Goal: Information Seeking & Learning: Compare options

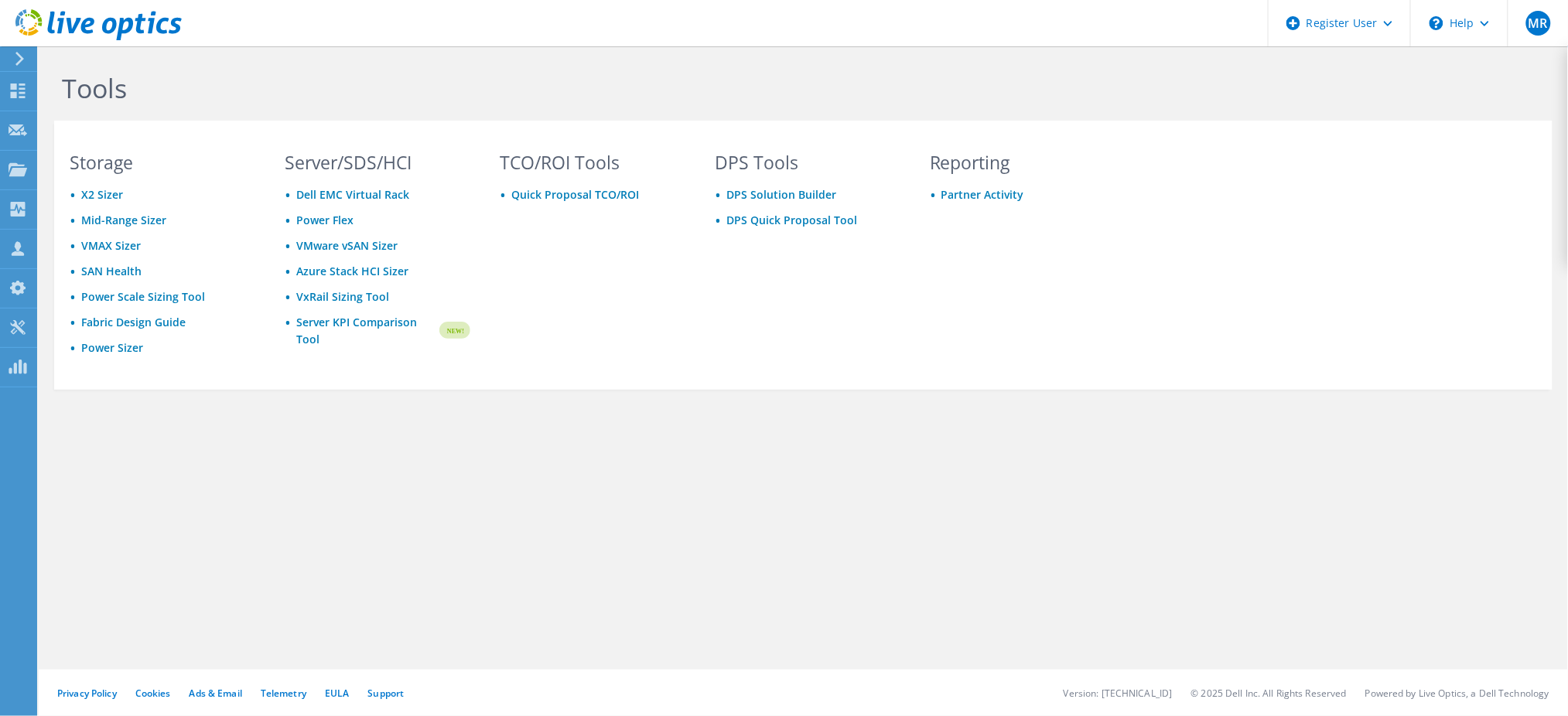
click at [16, 61] on icon at bounding box center [19, 59] width 11 height 14
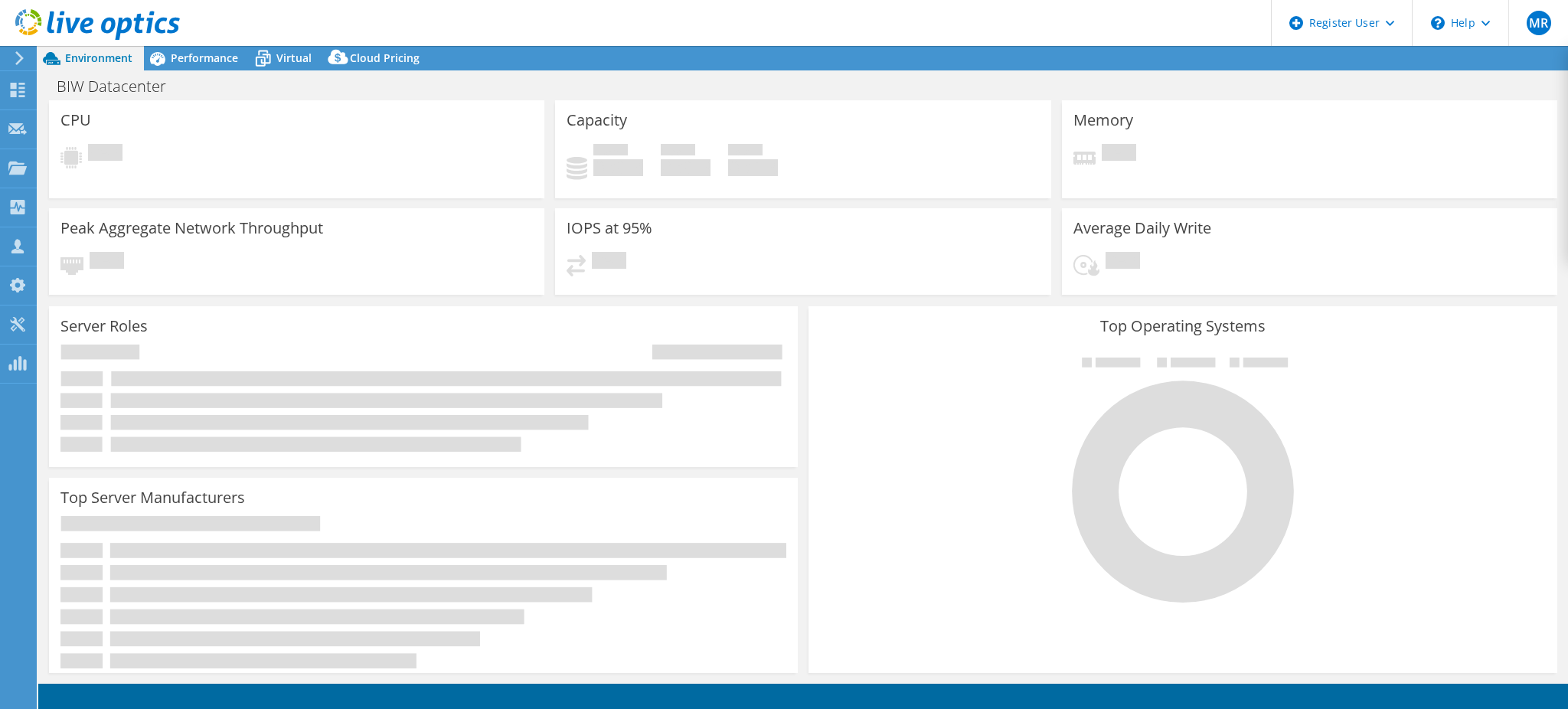
select select "USD"
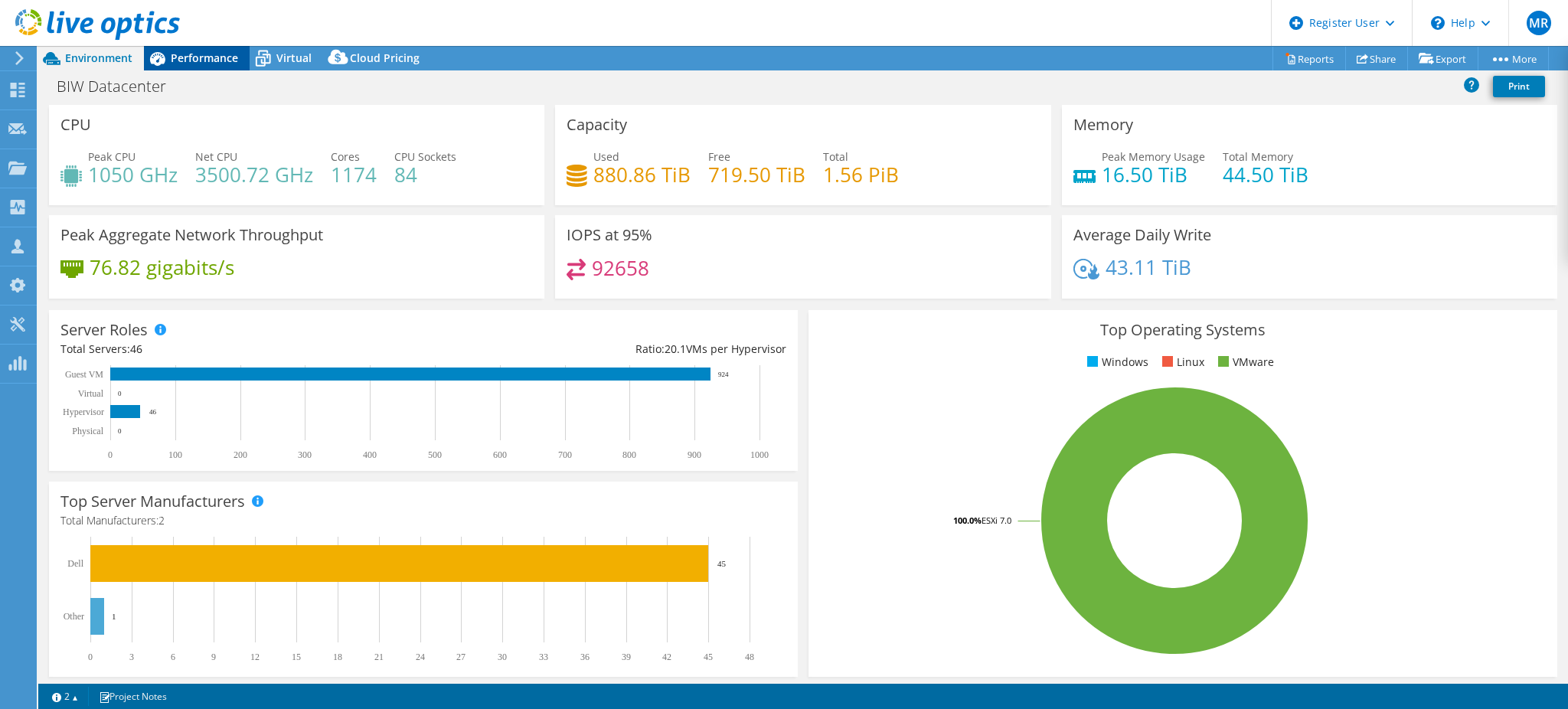
click at [173, 59] on span "Performance" at bounding box center [205, 58] width 67 height 15
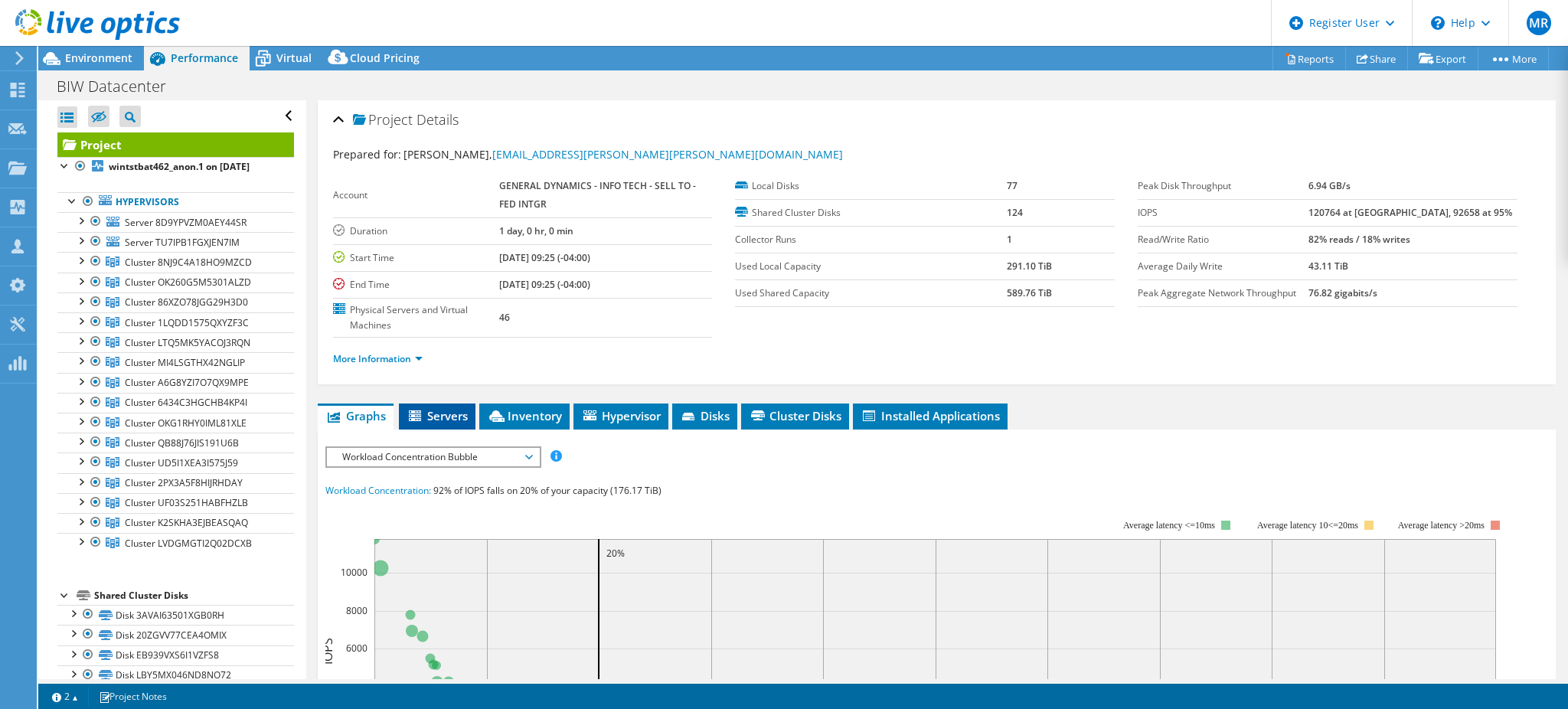
click at [446, 408] on span "Servers" at bounding box center [437, 416] width 61 height 15
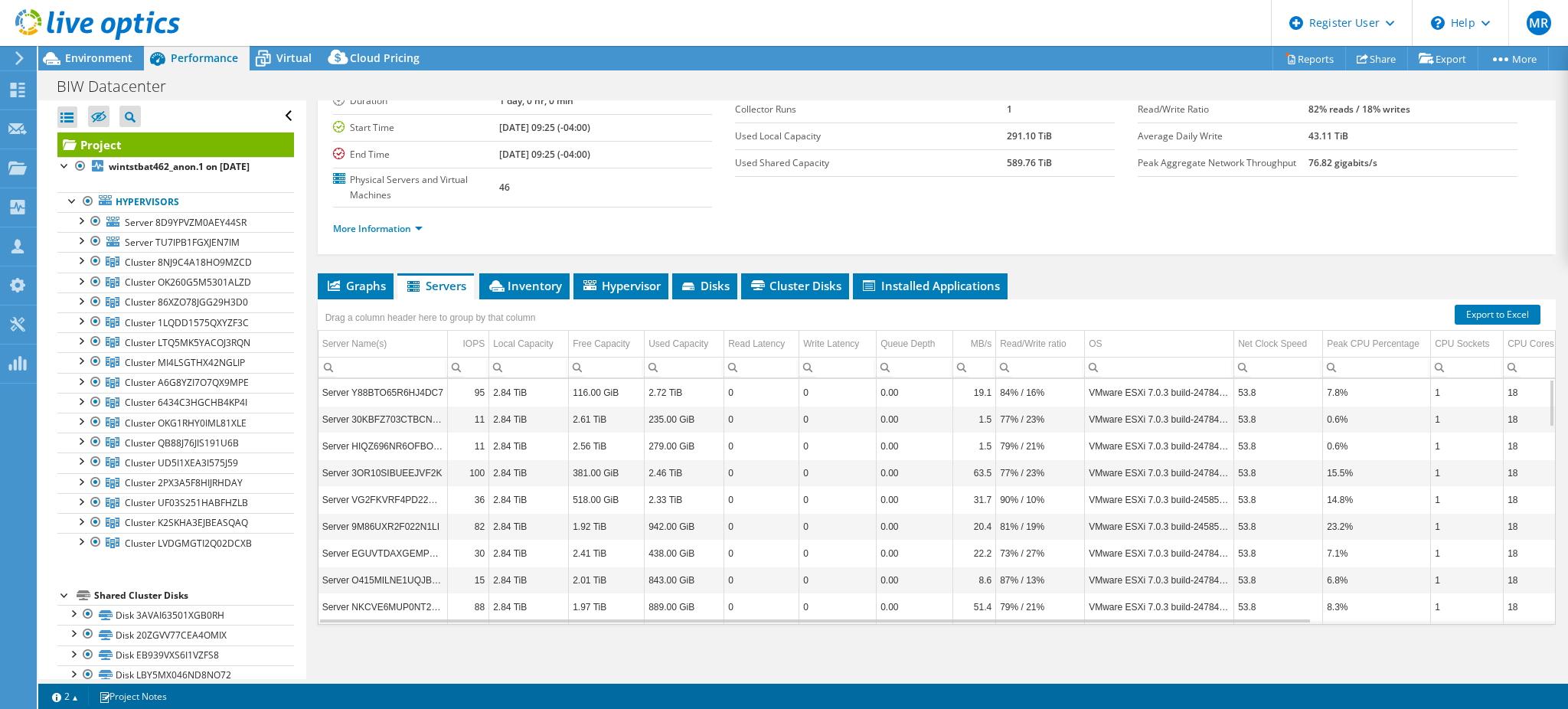
scroll to position [130, 0]
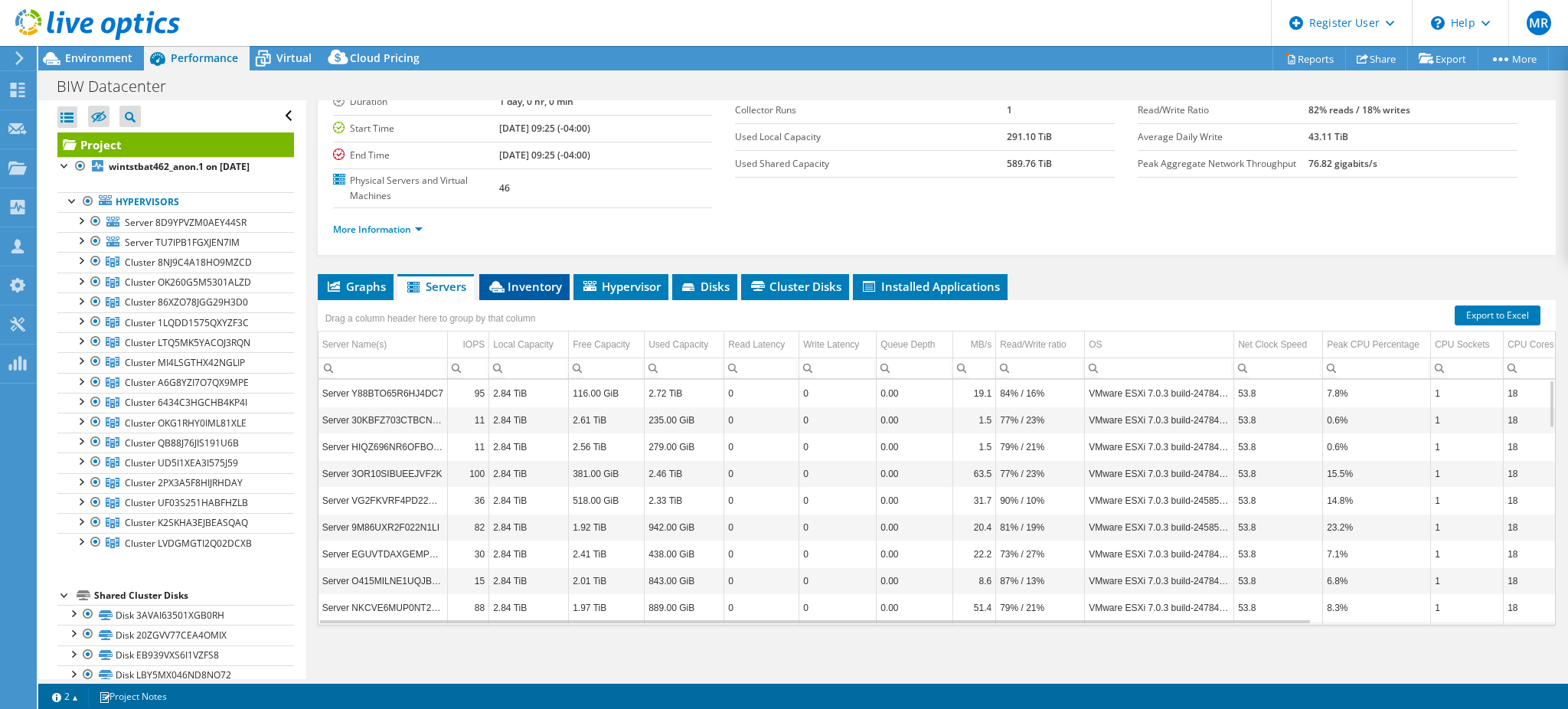
click at [510, 292] on li "Inventory" at bounding box center [524, 287] width 90 height 26
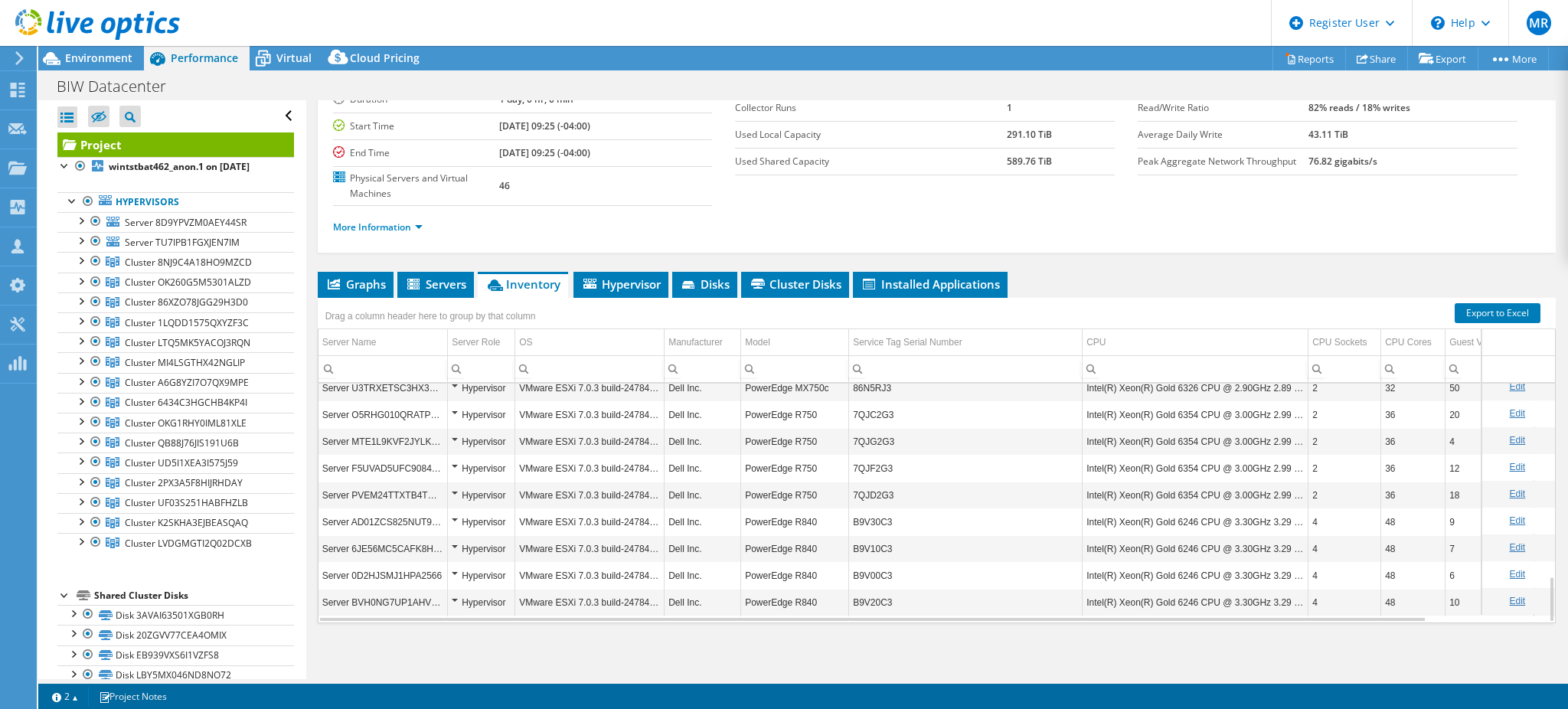
scroll to position [1001, 0]
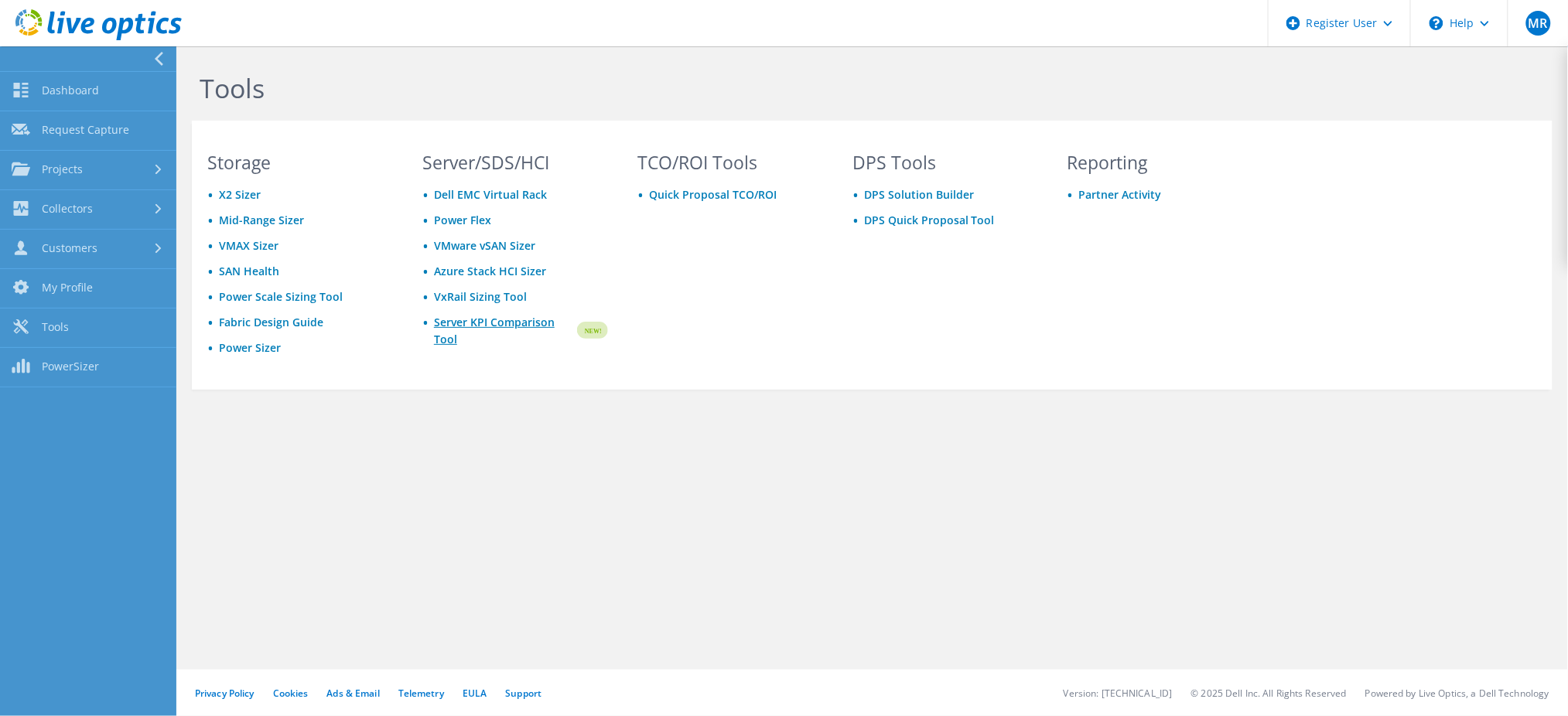
click at [475, 329] on link "Server KPI Comparison Tool" at bounding box center [504, 331] width 141 height 34
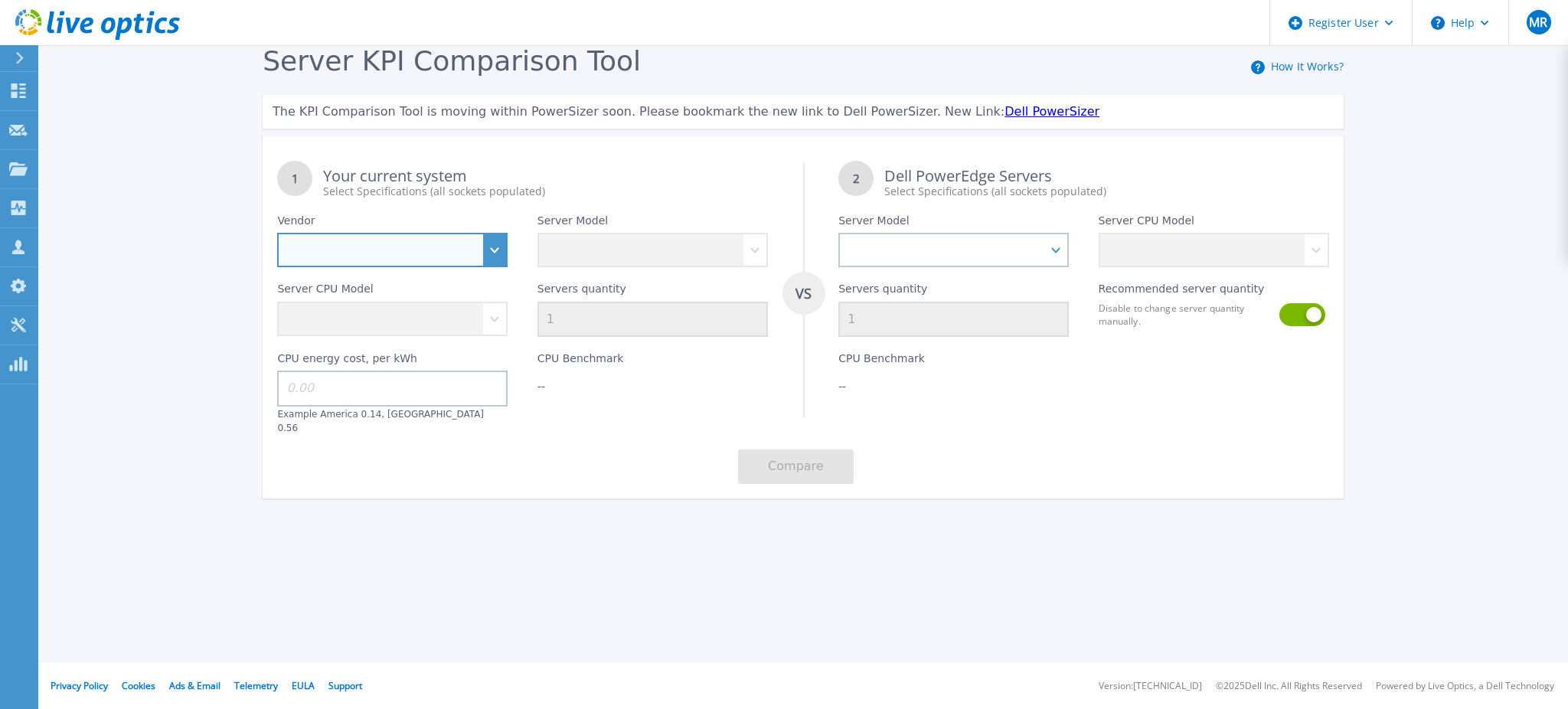
click at [449, 256] on select "Dell HPE Lenovo Supermicro" at bounding box center [392, 250] width 230 height 34
select select "Dell"
click at [277, 233] on select "Dell HPE Lenovo Supermicro" at bounding box center [392, 250] width 230 height 34
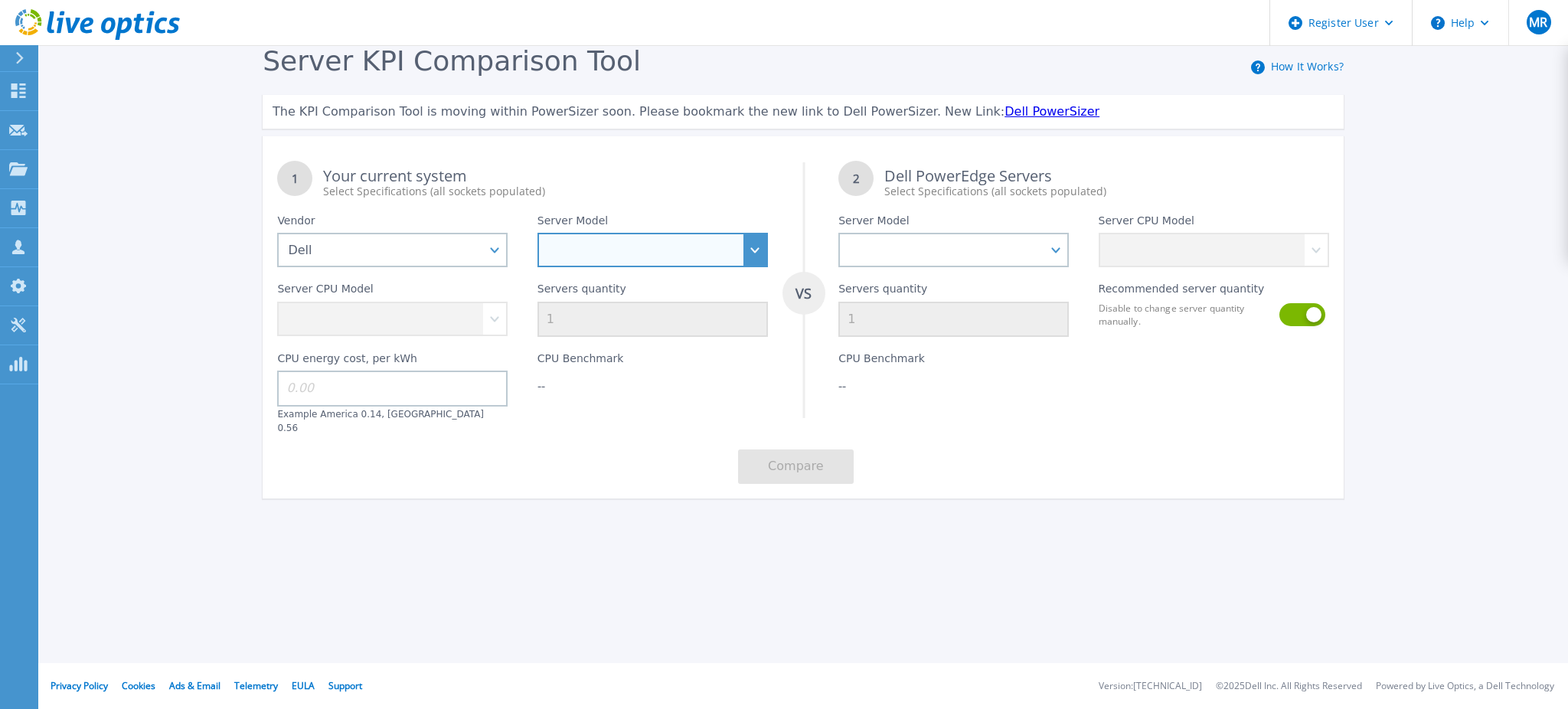
click at [605, 254] on select "PowerEdge C6520 PowerEdge C6525 PowerEdge HS5610 PowerEdge HS5620 PowerEdge R24…" at bounding box center [652, 250] width 230 height 34
click at [537, 233] on select "PowerEdge C6520 PowerEdge C6525 PowerEdge HS5610 PowerEdge HS5620 PowerEdge R24…" at bounding box center [652, 250] width 230 height 34
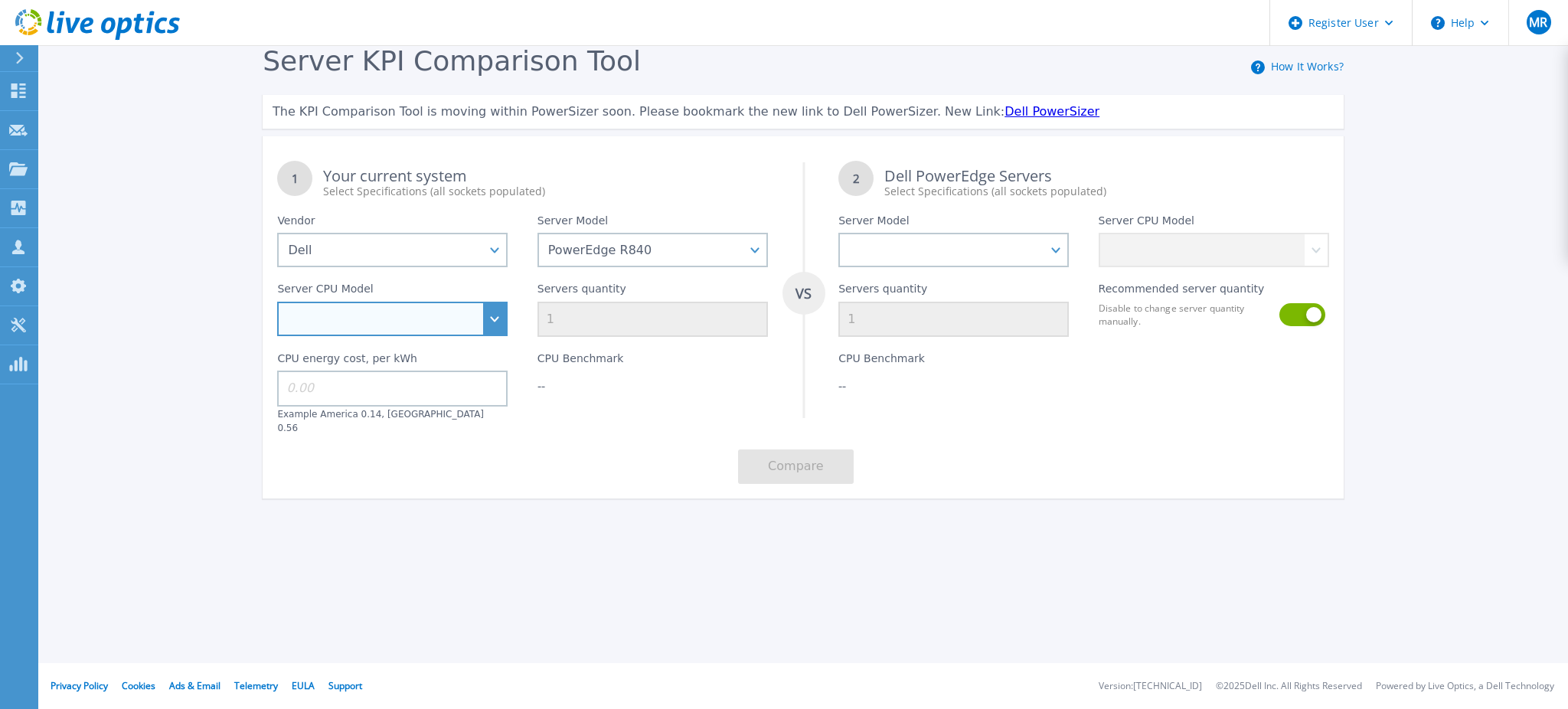
click at [472, 327] on select "Intel Xeon Gold 5118 2.3GHz Intel Xeon Gold 5120 2.2GHz Intel Xeon Gold 6130 2.…" at bounding box center [392, 319] width 230 height 34
click at [468, 325] on select "Intel Xeon Gold 5118 2.3GHz Intel Xeon Gold 5120 2.2GHz Intel Xeon Gold 6130 2.…" at bounding box center [392, 319] width 230 height 34
click at [492, 327] on select "Intel Xeon Gold 5118 2.3GHz Intel Xeon Gold 5120 2.2GHz Intel Xeon Gold 6130 2.…" at bounding box center [392, 319] width 230 height 34
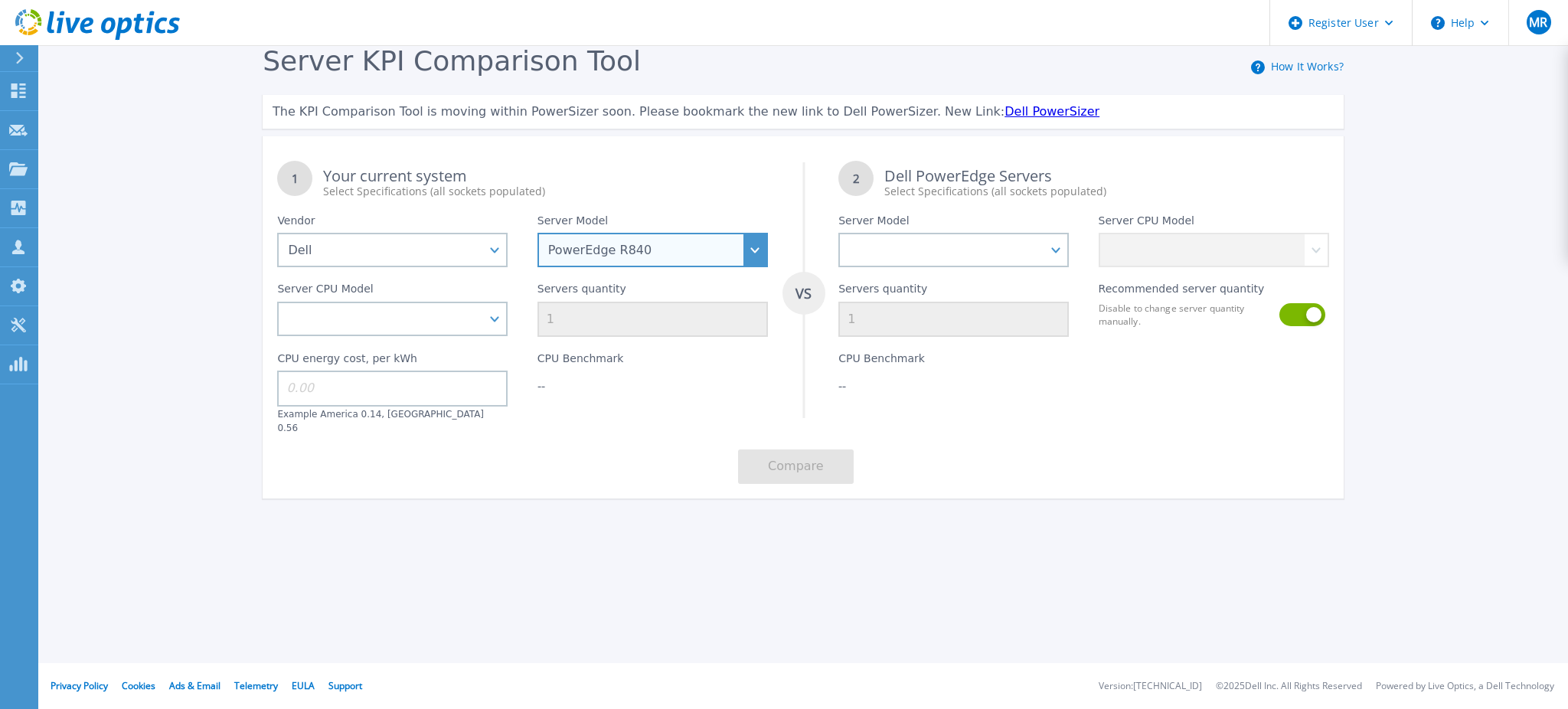
click at [743, 242] on select "PowerEdge C6520 PowerEdge C6525 PowerEdge HS5610 PowerEdge HS5620 PowerEdge R24…" at bounding box center [652, 250] width 230 height 34
click at [756, 244] on select "PowerEdge C6520 PowerEdge C6525 PowerEdge HS5610 PowerEdge HS5620 PowerEdge R24…" at bounding box center [652, 250] width 230 height 34
click at [537, 233] on select "PowerEdge C6520 PowerEdge C6525 PowerEdge HS5610 PowerEdge HS5620 PowerEdge R24…" at bounding box center [652, 250] width 230 height 34
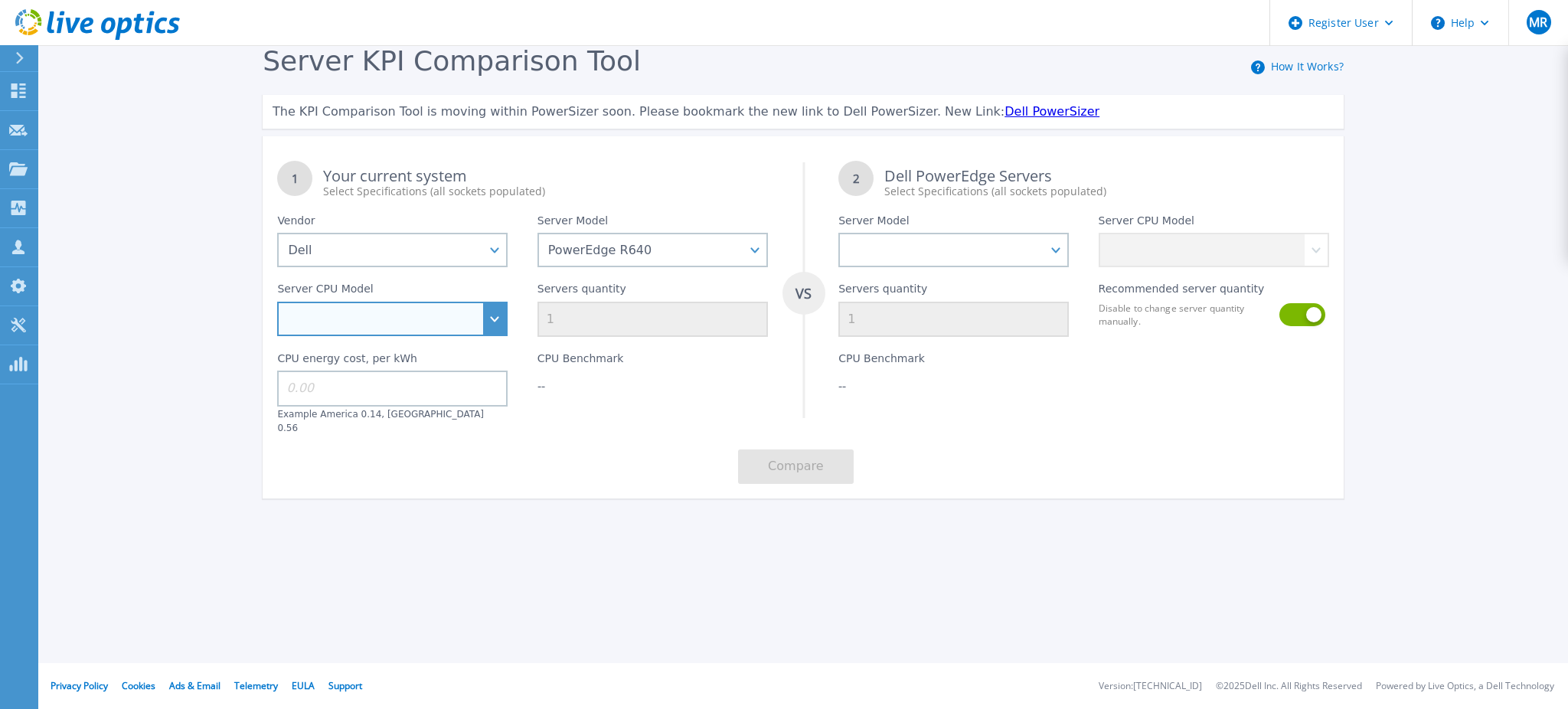
click at [490, 310] on select "Intel Xeon Gold 6256 3.6GHz Intel Xeon Bronze 3204 1.9GHz Intel Xeon Bronze 320…" at bounding box center [392, 319] width 230 height 34
click at [497, 323] on select "Intel Xeon Gold 6256 3.6GHz Intel Xeon Bronze 3204 1.9GHz Intel Xeon Bronze 320…" at bounding box center [392, 319] width 230 height 34
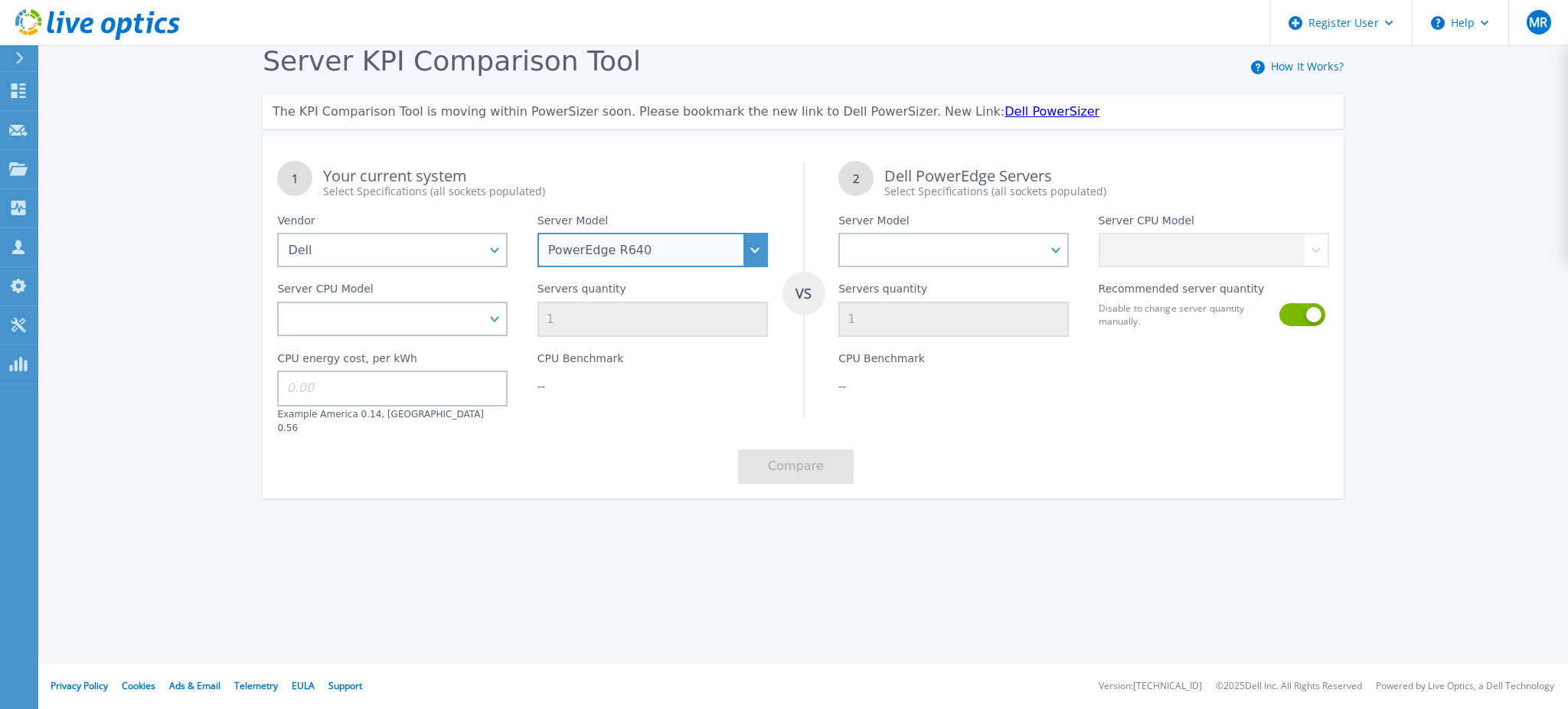
click at [756, 250] on select "PowerEdge C6520 PowerEdge C6525 PowerEdge HS5610 PowerEdge HS5620 PowerEdge R24…" at bounding box center [652, 250] width 230 height 34
select select "PowerEdge R650"
click at [537, 233] on select "PowerEdge C6520 PowerEdge C6525 PowerEdge HS5610 PowerEdge HS5620 PowerEdge R24…" at bounding box center [652, 250] width 230 height 34
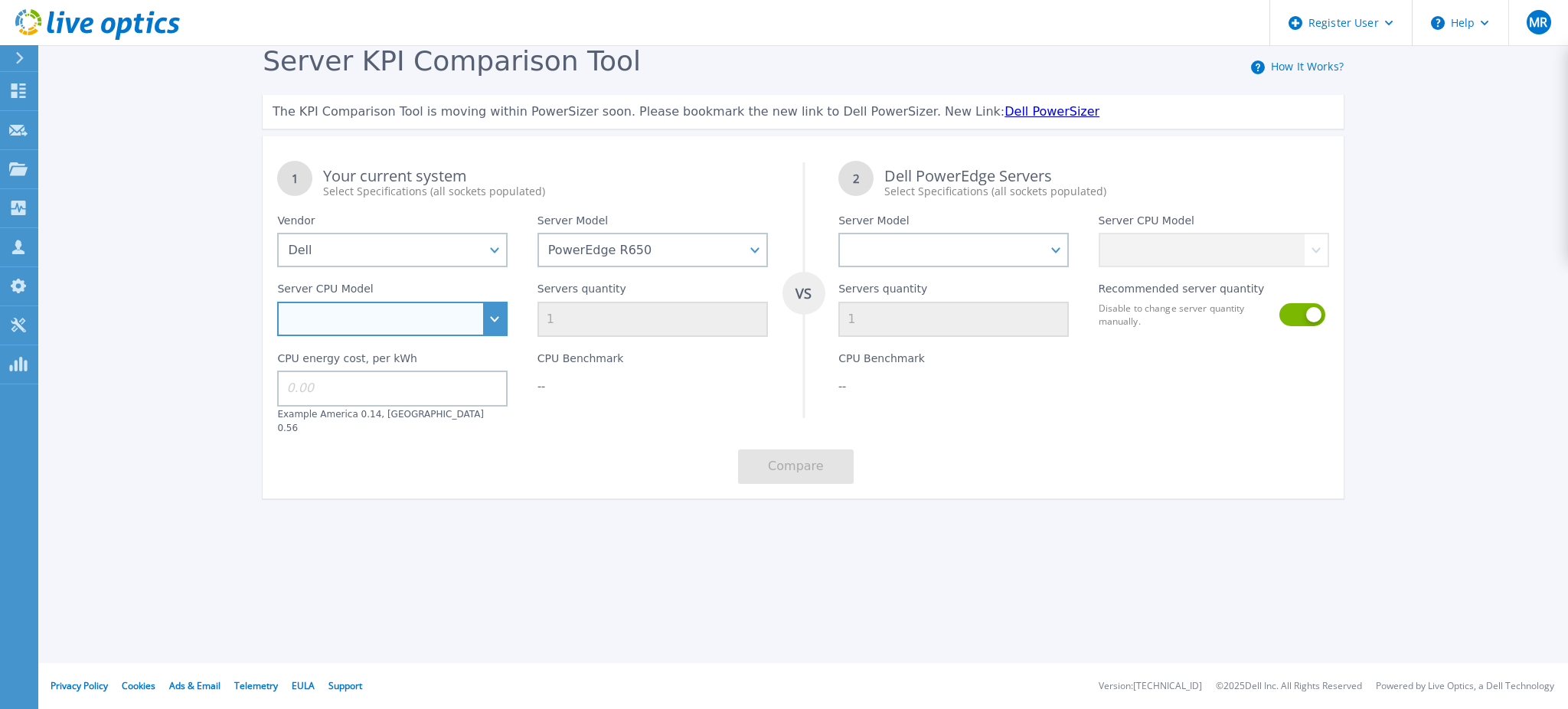
click at [502, 319] on select "Intel Xeon Gold 6312U 2.4GHz Intel Xeon Platinum 8352M 2.3GHz Intel Xeon Platin…" at bounding box center [392, 319] width 230 height 34
select select "333967"
click at [277, 302] on select "Intel Xeon Gold 6312U 2.4GHz Intel Xeon Platinum 8352M 2.3GHz Intel Xeon Platin…" at bounding box center [392, 319] width 230 height 34
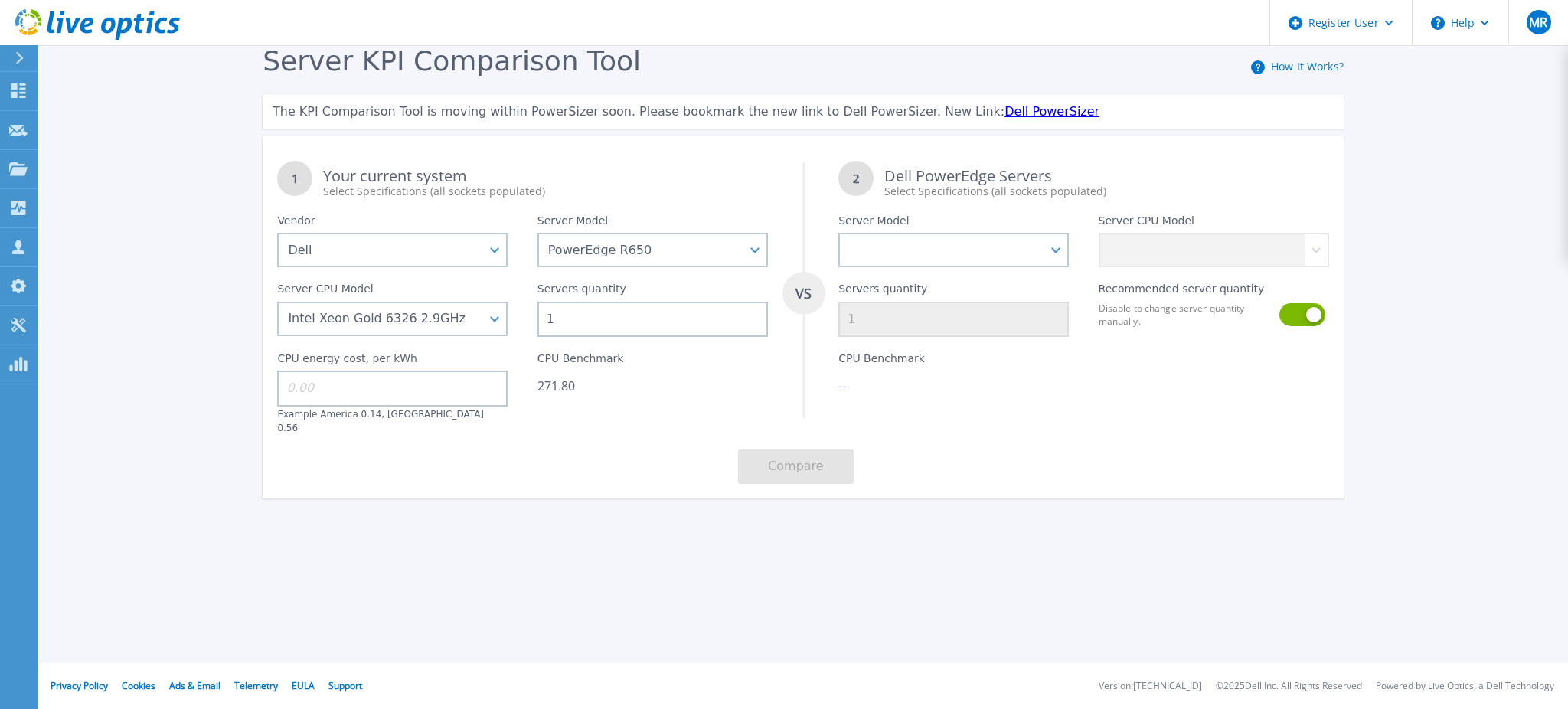
click at [415, 382] on input at bounding box center [392, 388] width 230 height 35
type input "14"
click at [585, 323] on input "1" at bounding box center [652, 319] width 230 height 35
type input "38"
click at [628, 462] on div "1 Your current system Select Specifications (all sockets populated) VS 2 Dell P…" at bounding box center [804, 322] width 1081 height 352
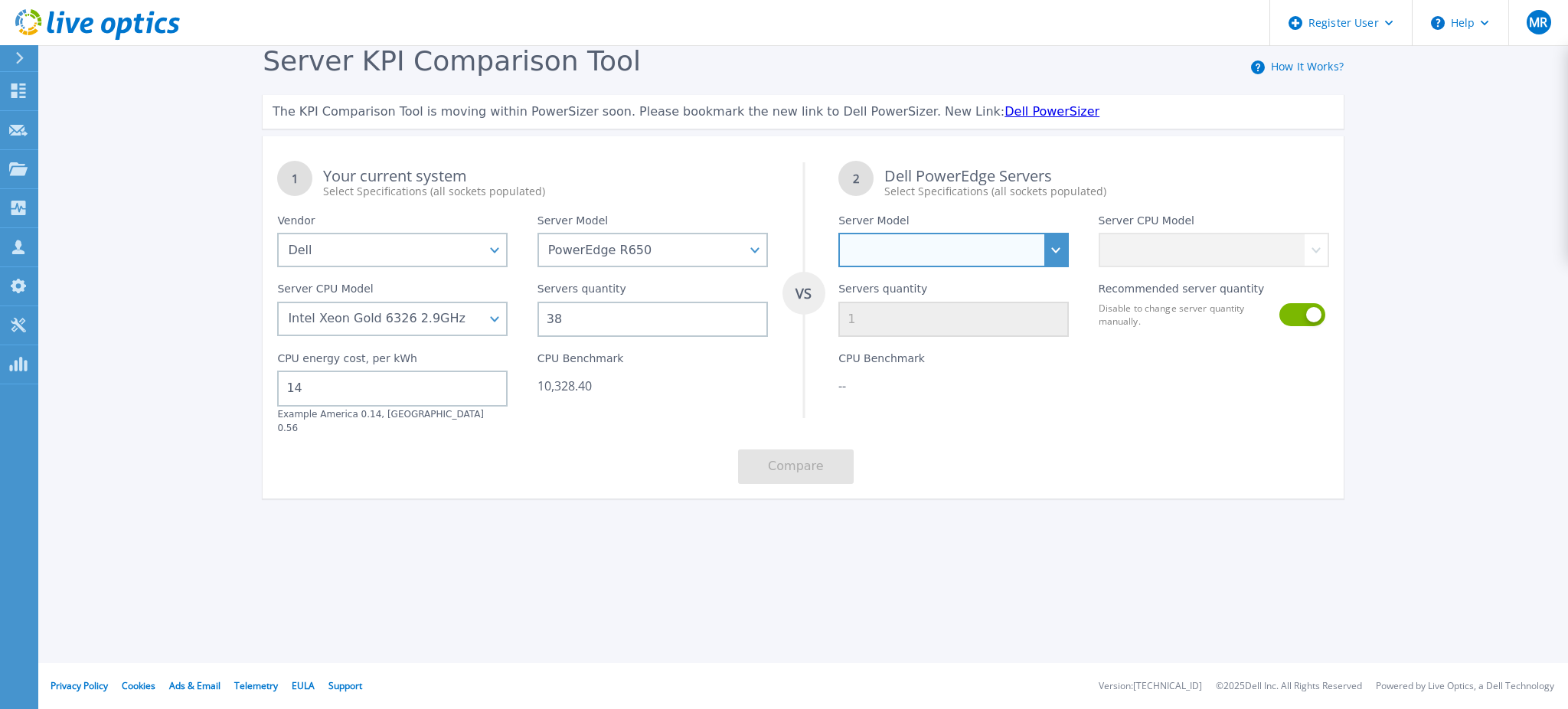
click at [1057, 247] on select "PowerEdge C6520 PowerEdge C6525 PowerEdge HS5610 PowerEdge HS5620 PowerEdge R24…" at bounding box center [953, 250] width 230 height 34
click at [838, 233] on select "PowerEdge C6520 PowerEdge C6525 PowerEdge HS5610 PowerEdge HS5620 PowerEdge R24…" at bounding box center [953, 250] width 230 height 34
click at [1295, 256] on select "Intel Xeon 6766E 1.9GHz Intel Xeon 6517P 3.2GHz Intel Xeon 6530P 2.3GHz Intel X…" at bounding box center [1214, 250] width 230 height 34
click at [984, 260] on select "PowerEdge C6520 PowerEdge C6525 PowerEdge HS5610 PowerEdge HS5620 PowerEdge R24…" at bounding box center [953, 250] width 230 height 34
click at [838, 233] on select "PowerEdge C6520 PowerEdge C6525 PowerEdge HS5610 PowerEdge HS5620 PowerEdge R24…" at bounding box center [953, 250] width 230 height 34
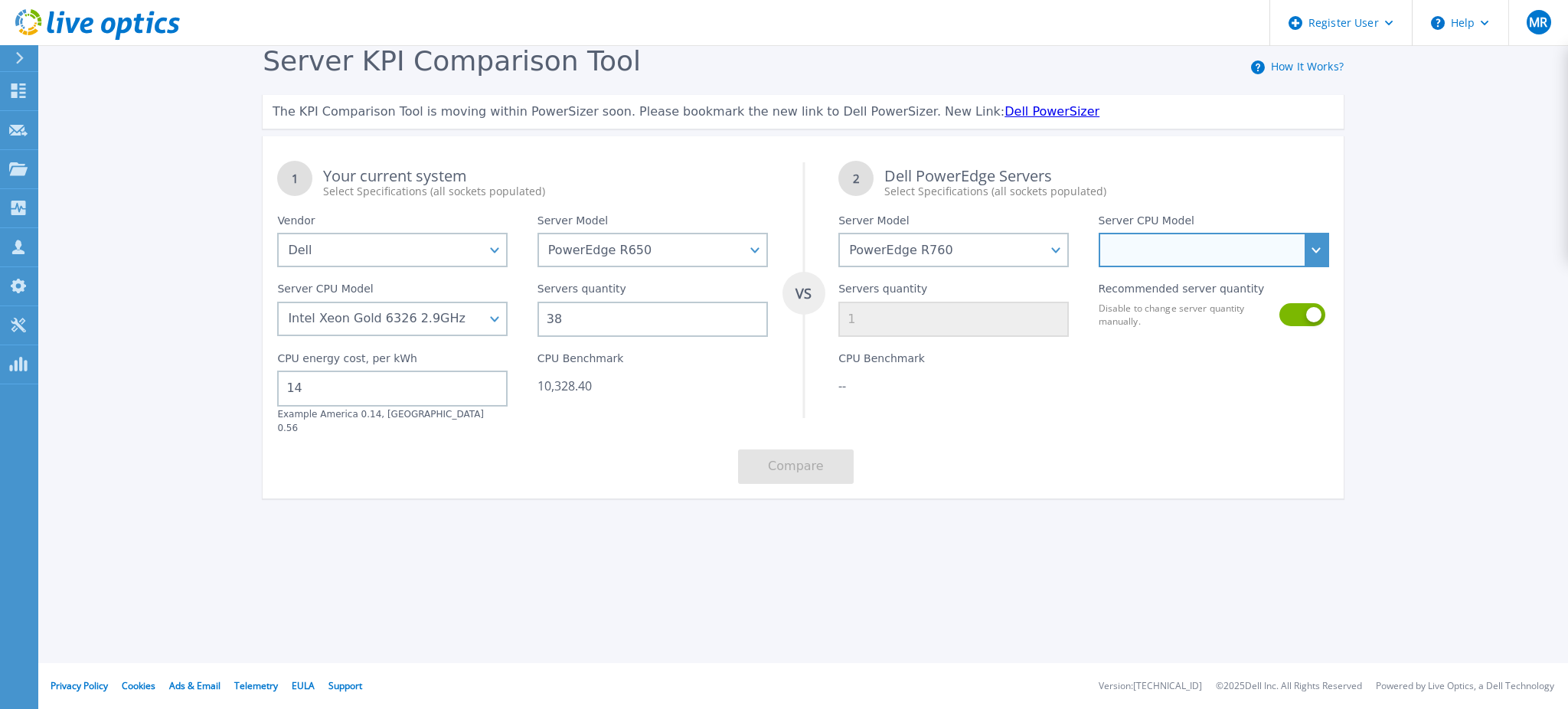
click at [1168, 250] on select "Intel Xeon Silver 4509Y 2.6GHz Intel Xeon Silver 4510 2.4GHz Intel Xeon Silver …" at bounding box center [1214, 250] width 230 height 34
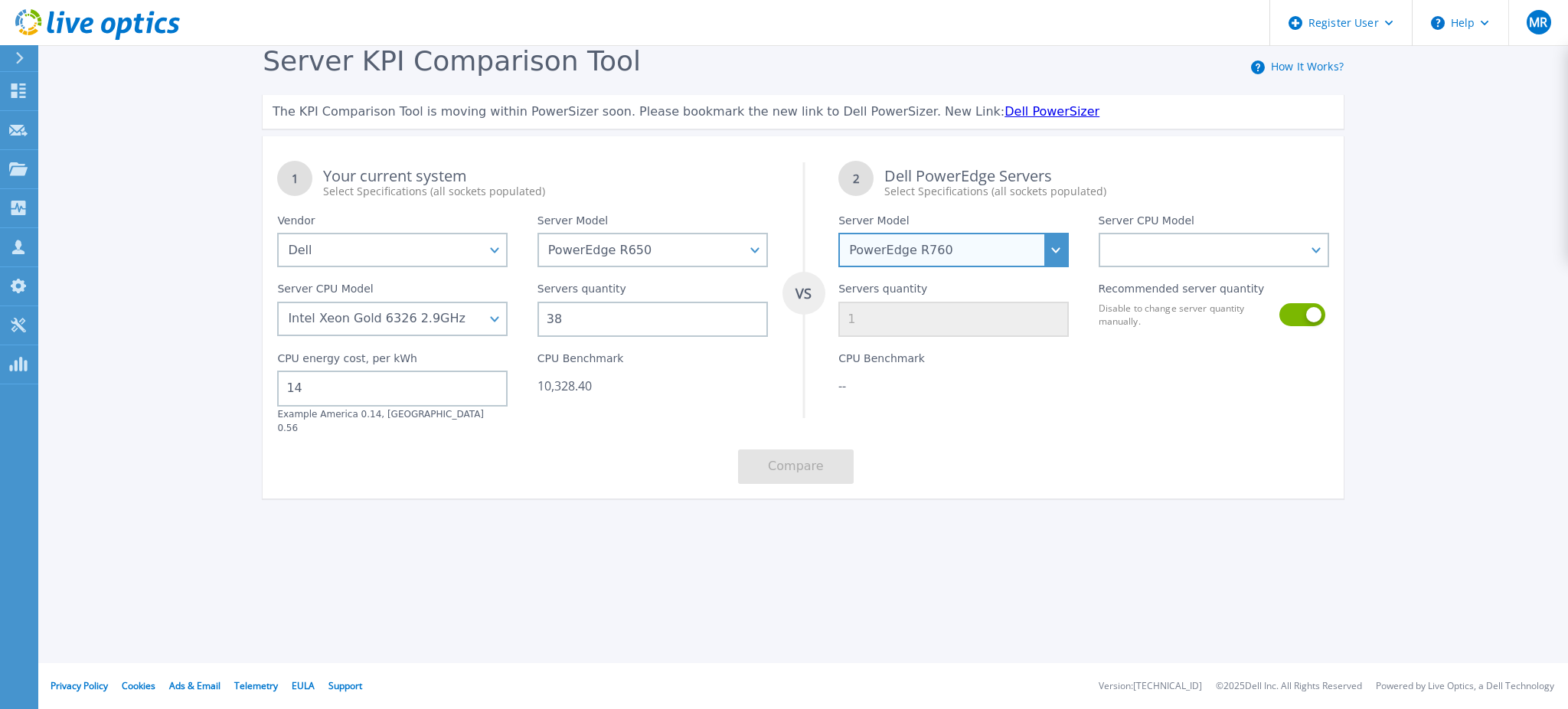
click at [1044, 241] on select "PowerEdge C6520 PowerEdge C6525 PowerEdge HS5610 PowerEdge HS5620 PowerEdge R24…" at bounding box center [953, 250] width 230 height 34
select select "PowerEdge R770"
click at [838, 233] on select "PowerEdge C6520 PowerEdge C6525 PowerEdge HS5610 PowerEdge HS5620 PowerEdge R24…" at bounding box center [953, 250] width 230 height 34
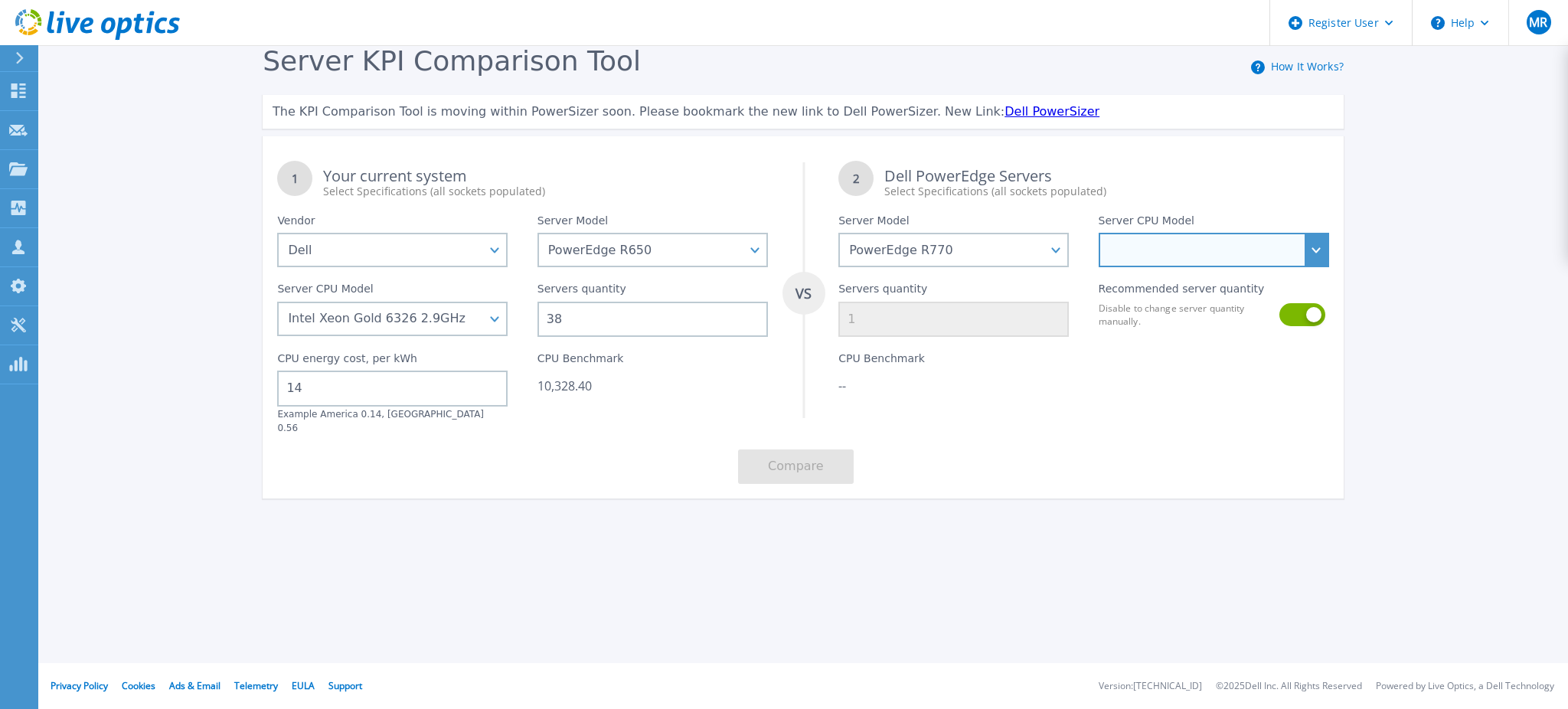
click at [1176, 241] on select "Intel Xeon 6766E 1.9GHz Intel Xeon 6517P 3.2GHz Intel Xeon 6530P 2.3GHz Intel X…" at bounding box center [1214, 250] width 230 height 34
click at [1222, 266] on select "Intel Xeon 6766E 1.9GHz Intel Xeon 6517P 3.2GHz Intel Xeon 6530P 2.3GHz Intel X…" at bounding box center [1214, 250] width 230 height 34
click at [1318, 248] on select "Intel Xeon 6766E 1.9GHz Intel Xeon 6517P 3.2GHz Intel Xeon 6530P 2.3GHz Intel X…" at bounding box center [1214, 250] width 230 height 34
select select "336314"
click at [1099, 233] on select "Intel Xeon 6766E 1.9GHz Intel Xeon 6517P 3.2GHz Intel Xeon 6530P 2.3GHz Intel X…" at bounding box center [1214, 250] width 230 height 34
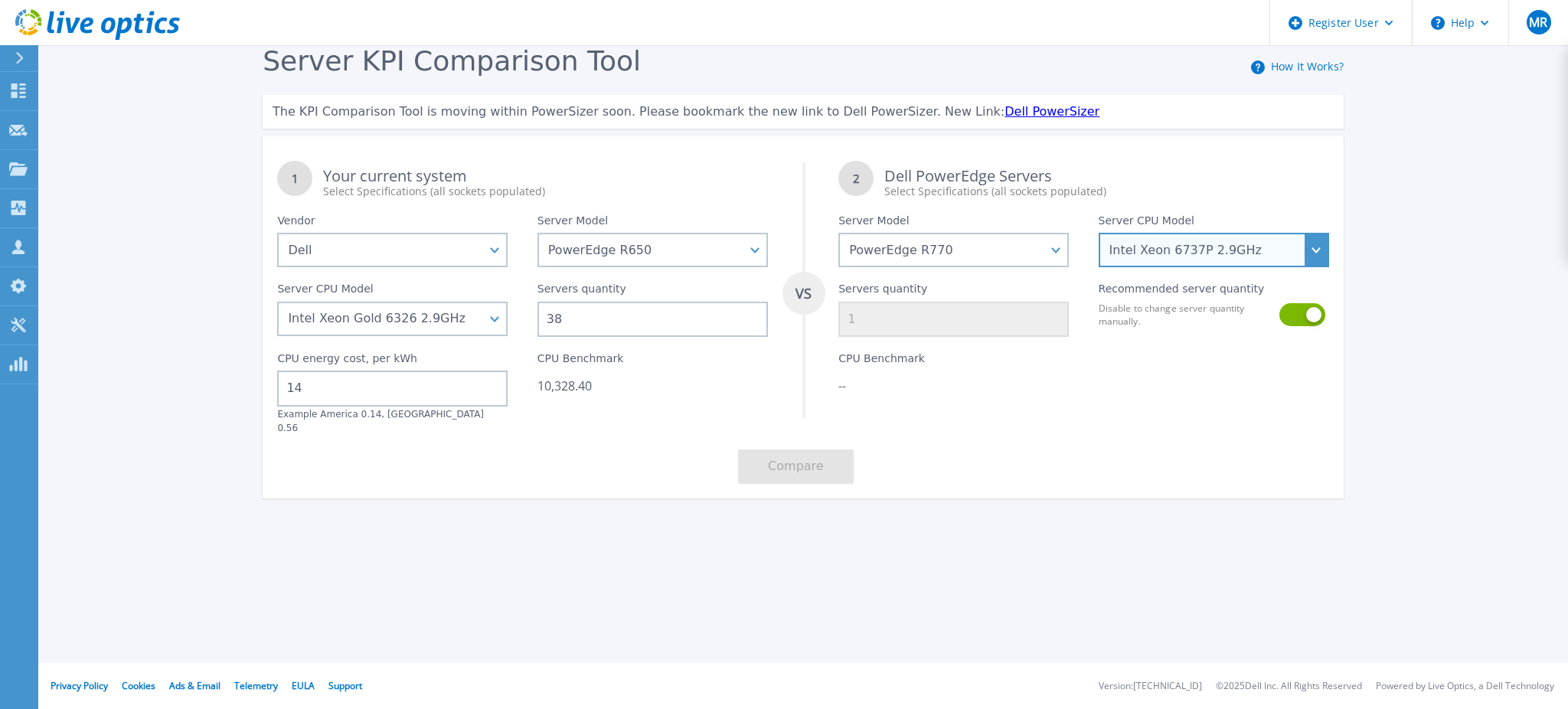
type input "13"
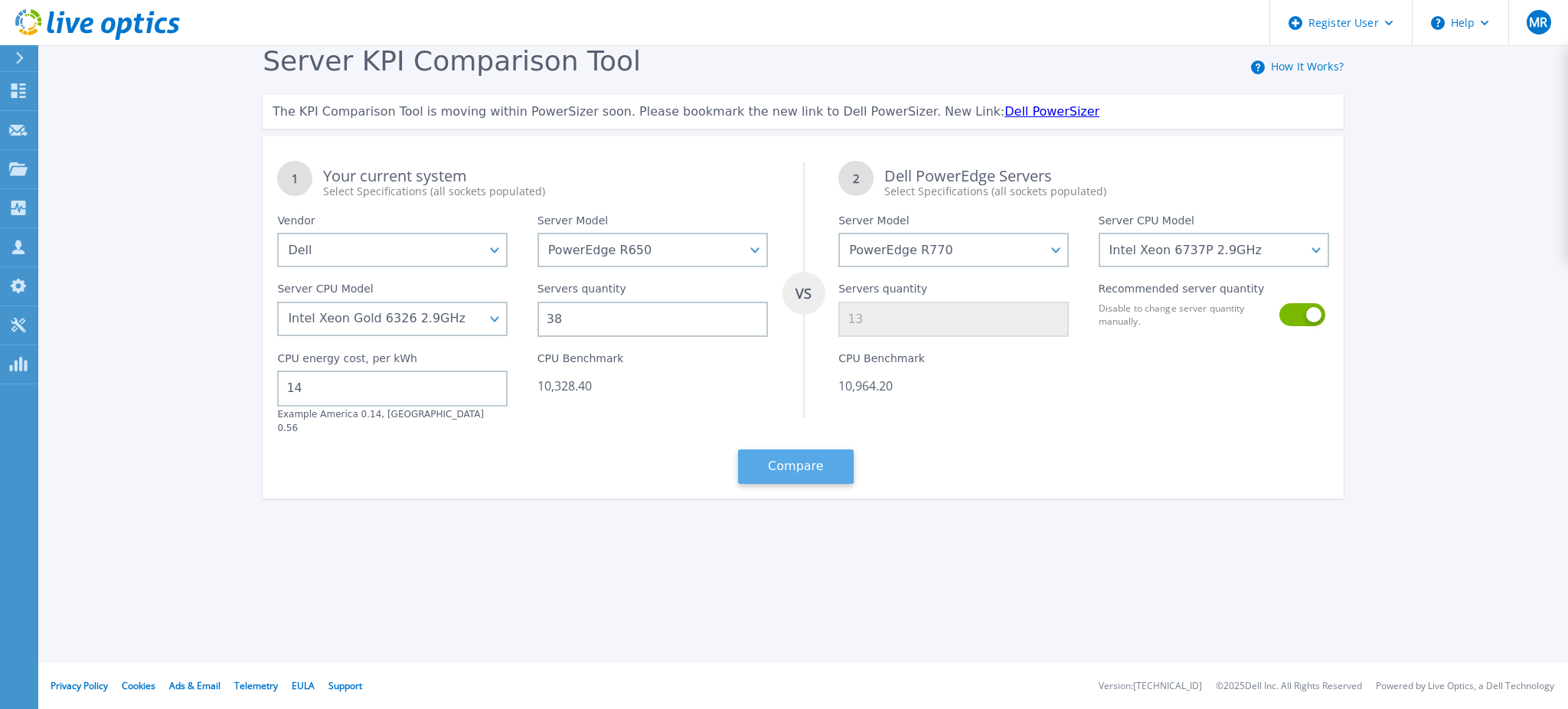
click at [788, 452] on button "Compare" at bounding box center [796, 467] width 116 height 34
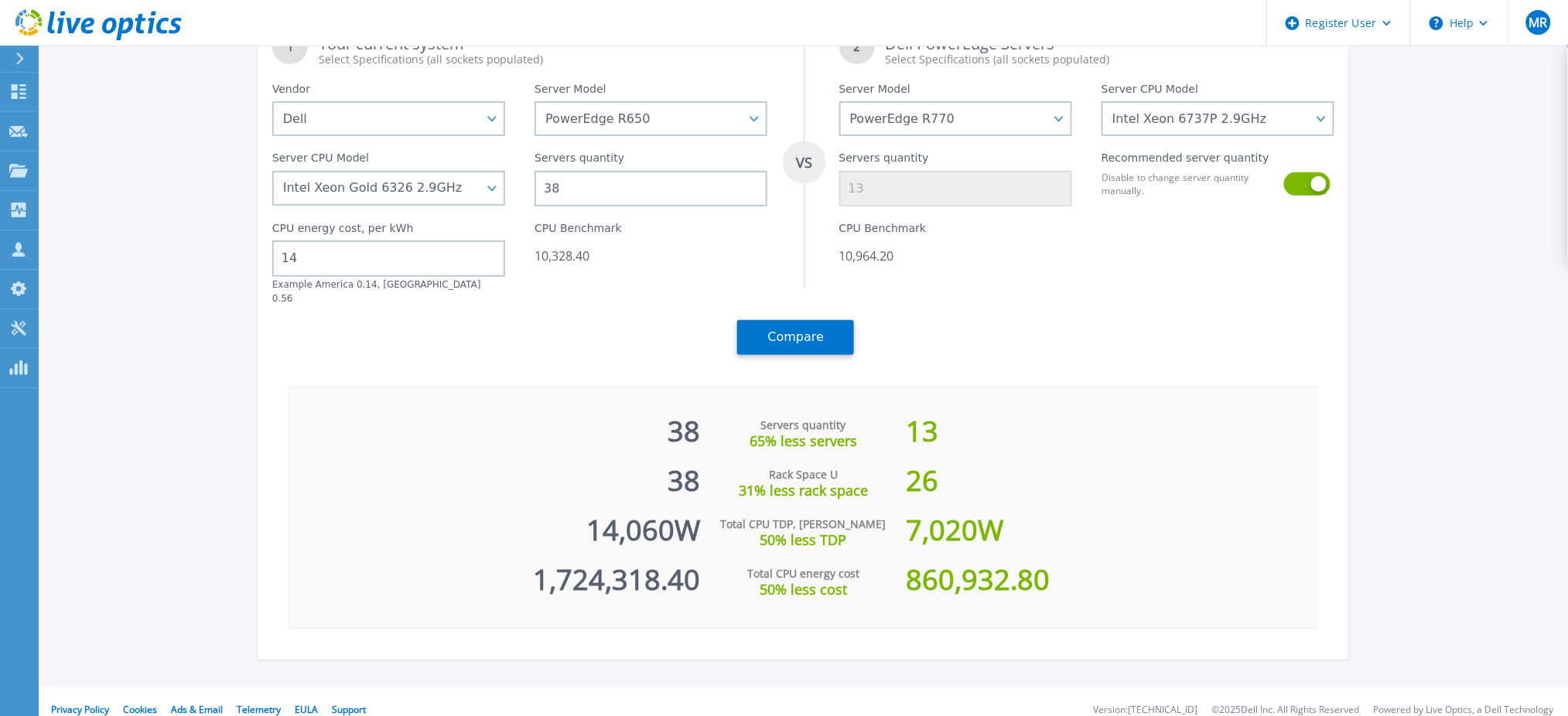
scroll to position [132, 0]
click at [591, 188] on input "38" at bounding box center [651, 190] width 233 height 36
type input "3"
type input "1"
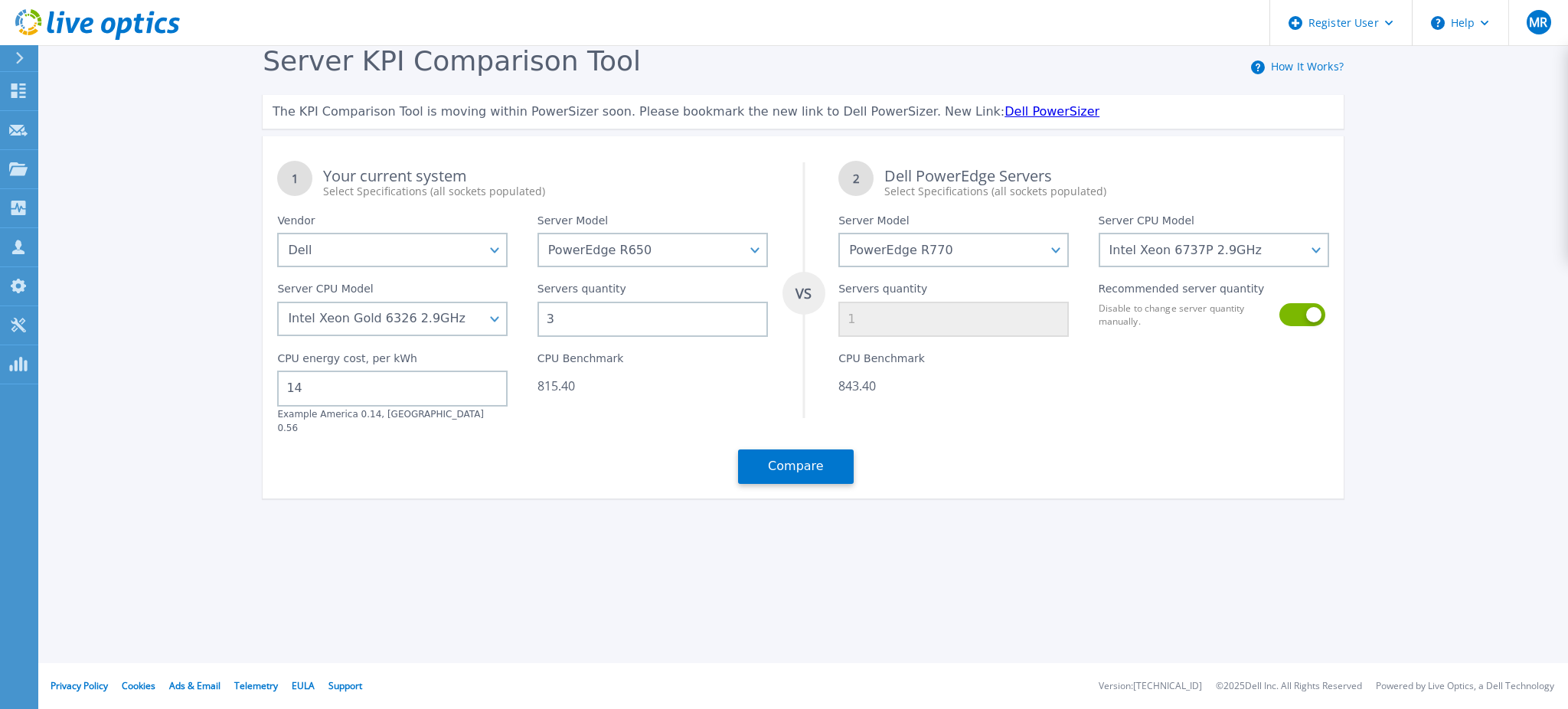
type input "0"
type input "5"
type input "2"
type input "52"
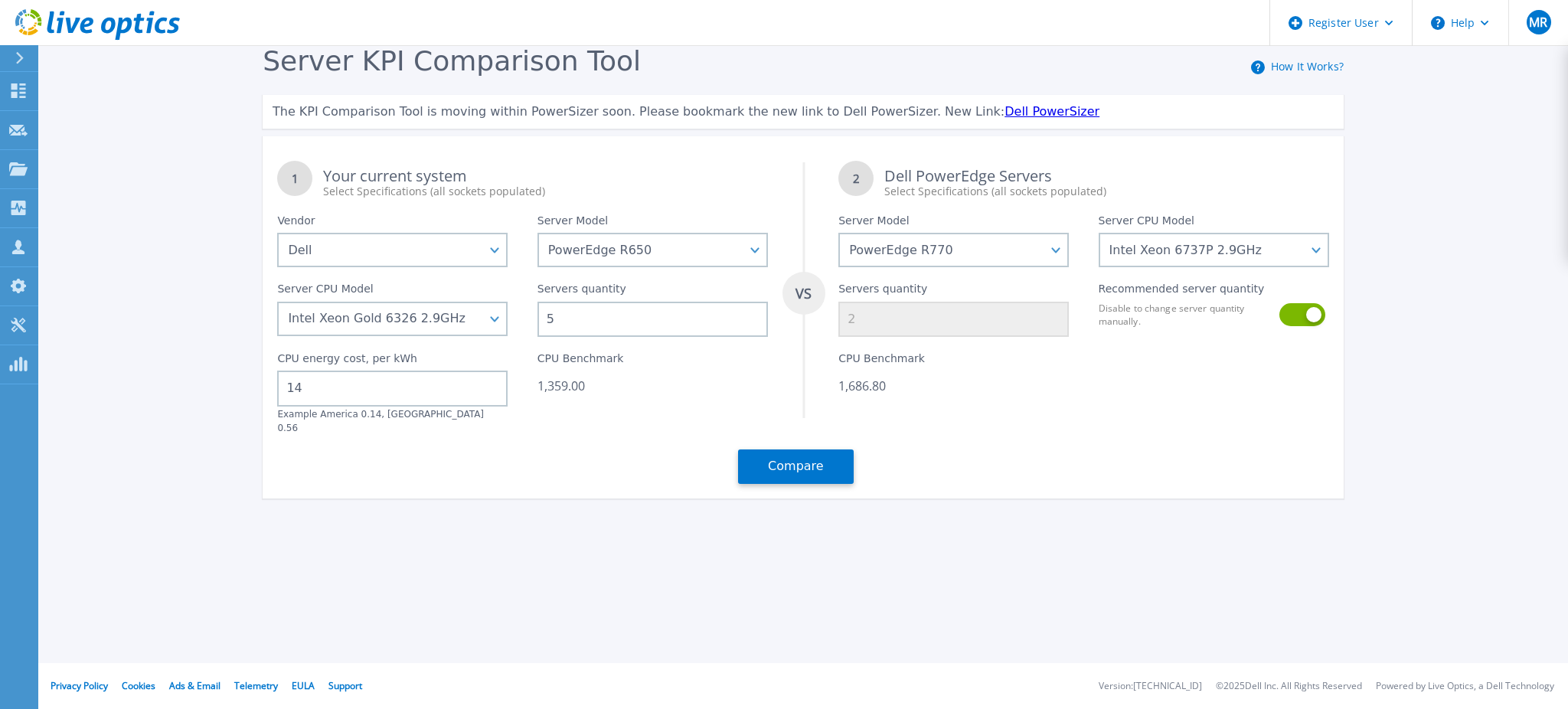
type input "17"
type input "52"
drag, startPoint x: 983, startPoint y: 451, endPoint x: 761, endPoint y: 457, distance: 222.1
click at [761, 457] on button "Compare" at bounding box center [796, 467] width 116 height 34
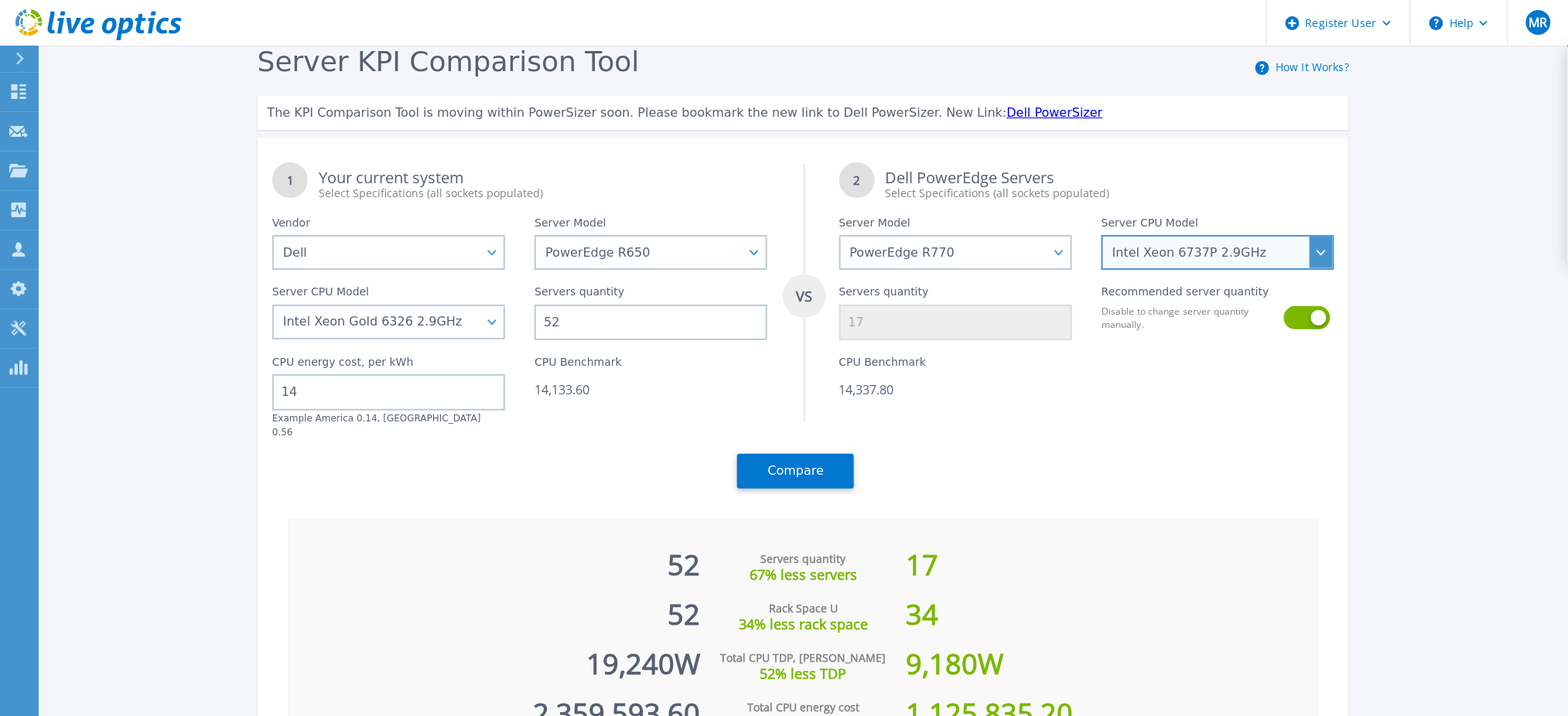
click at [1317, 261] on select "Intel Xeon 6766E 1.9GHz Intel Xeon 6517P 3.2GHz Intel Xeon 6530P 2.3GHz Intel X…" at bounding box center [1217, 253] width 233 height 35
select select "336313"
click at [1109, 235] on select "Intel Xeon 6766E 1.9GHz Intel Xeon 6517P 3.2GHz Intel Xeon 6530P 2.3GHz Intel X…" at bounding box center [1217, 253] width 233 height 35
type input "18"
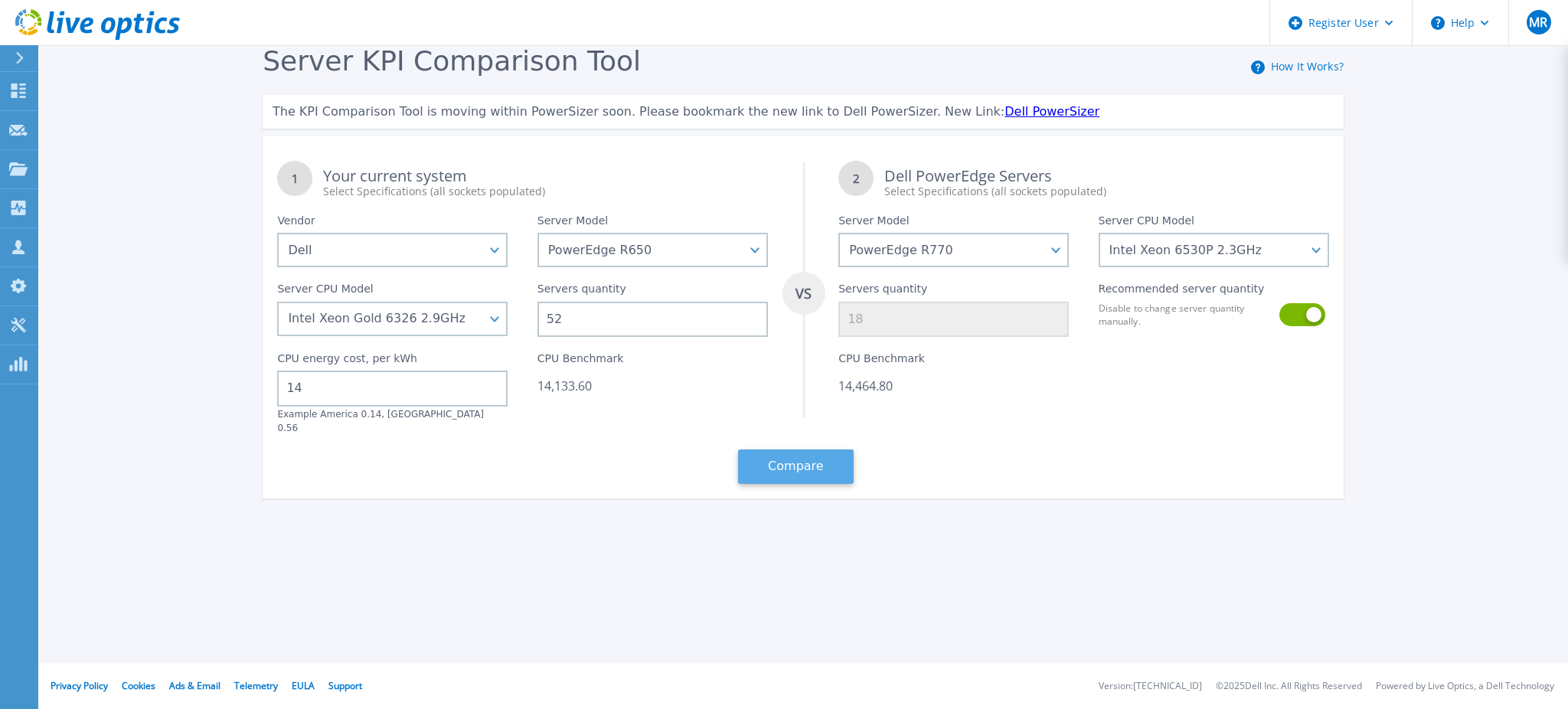
click at [819, 450] on button "Compare" at bounding box center [796, 467] width 116 height 34
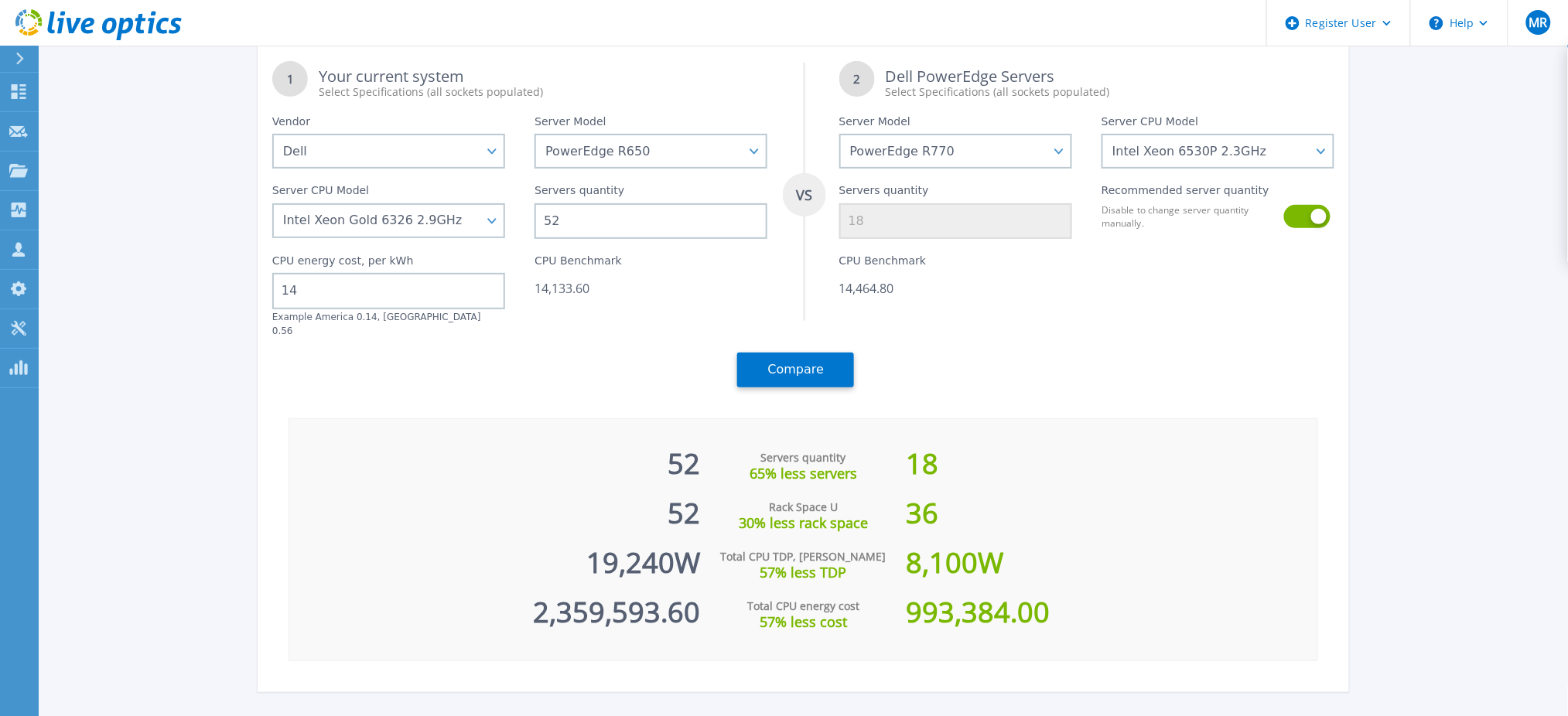
scroll to position [99, 0]
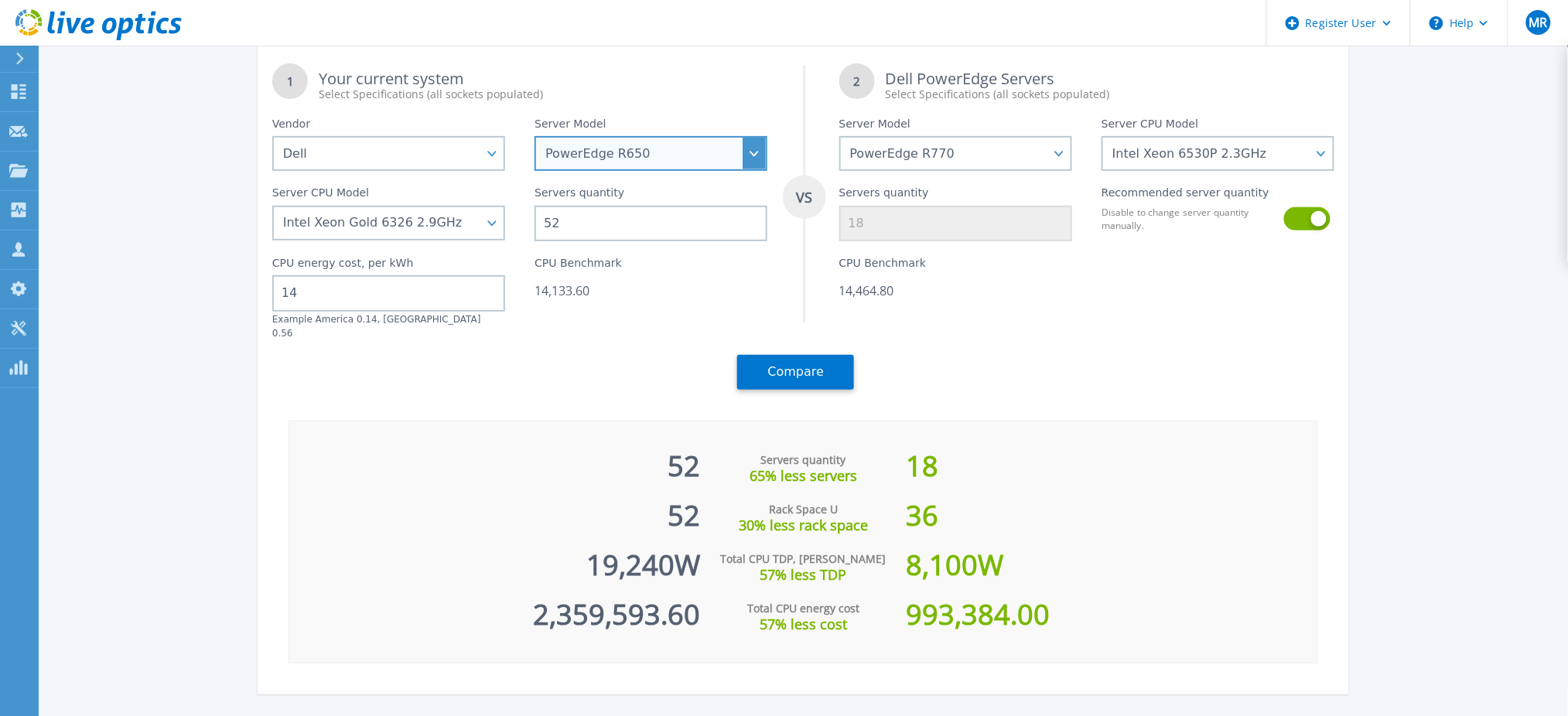
click at [654, 161] on select "PowerEdge C6520 PowerEdge C6525 PowerEdge HS5610 PowerEdge HS5620 PowerEdge R24…" at bounding box center [651, 154] width 233 height 35
click at [697, 148] on select "PowerEdge C6520 PowerEdge C6525 PowerEdge HS5610 PowerEdge HS5620 PowerEdge R24…" at bounding box center [651, 154] width 233 height 35
click at [602, 216] on input "52" at bounding box center [651, 223] width 233 height 36
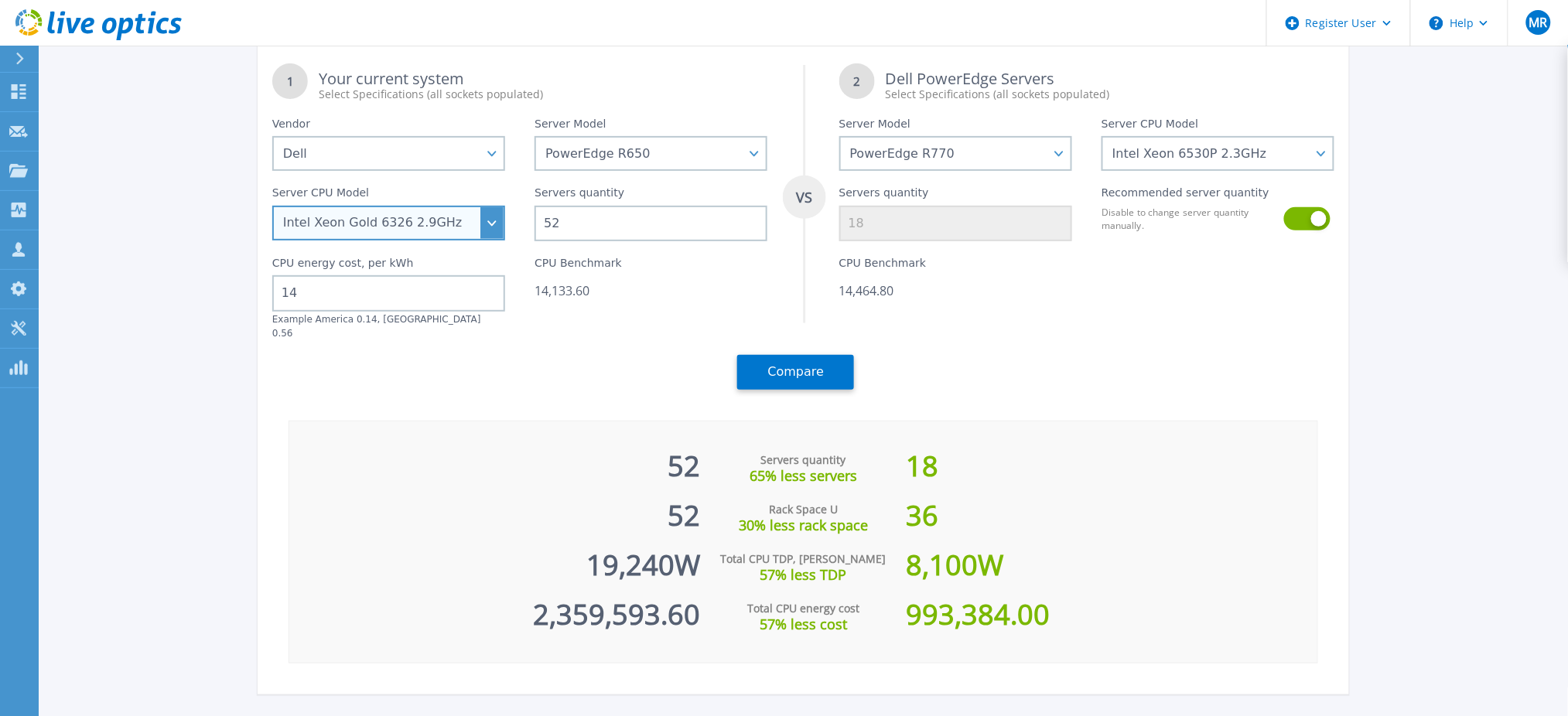
click at [465, 229] on select "Intel Xeon Gold 6312U 2.4GHz Intel Xeon Platinum 8352M 2.3GHz Intel Xeon Platin…" at bounding box center [389, 223] width 233 height 35
click at [466, 227] on select "Intel Xeon Gold 6312U 2.4GHz Intel Xeon Platinum 8352M 2.3GHz Intel Xeon Platin…" at bounding box center [389, 223] width 233 height 35
select select "333977"
click at [280, 240] on select "Intel Xeon Gold 6312U 2.4GHz Intel Xeon Platinum 8352M 2.3GHz Intel Xeon Platin…" at bounding box center [389, 223] width 233 height 35
type input "23"
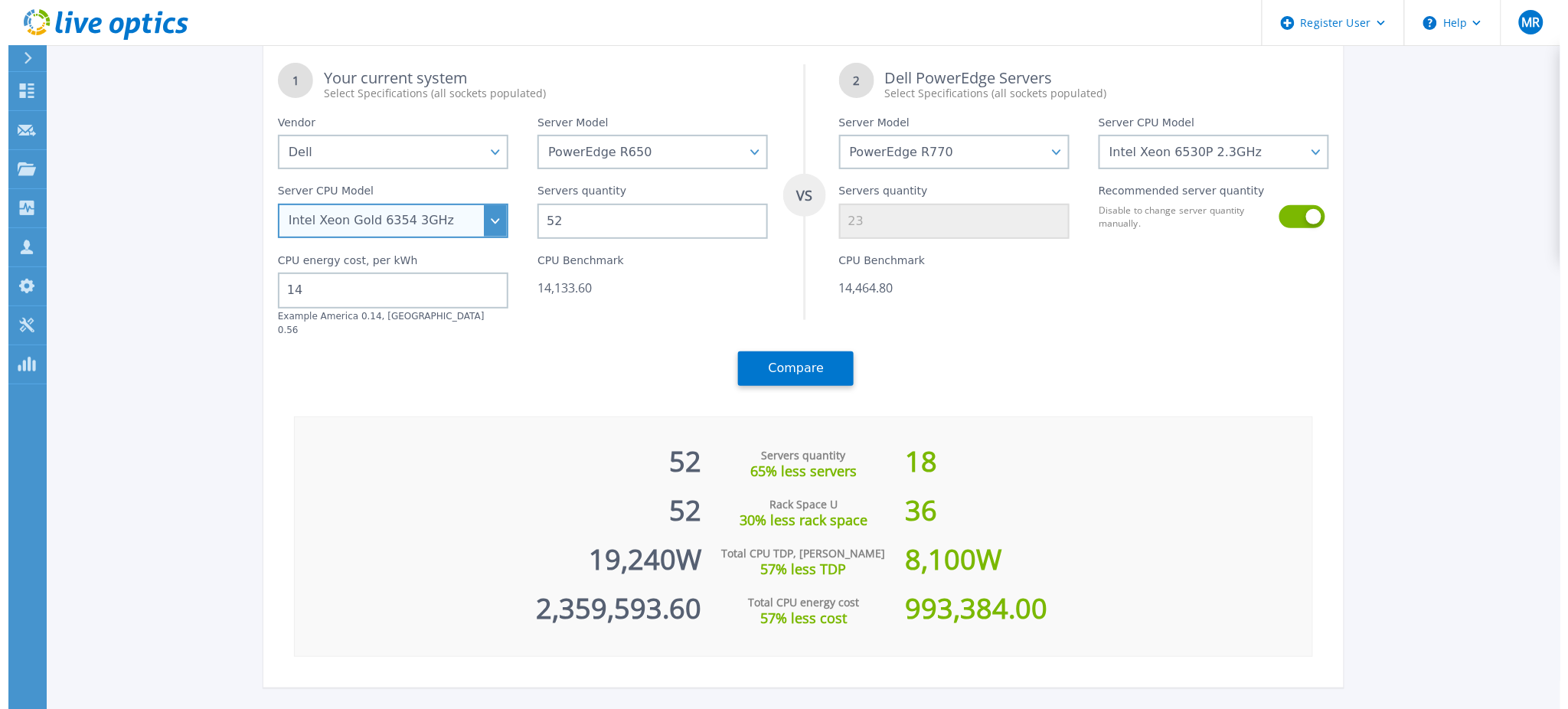
scroll to position [0, 0]
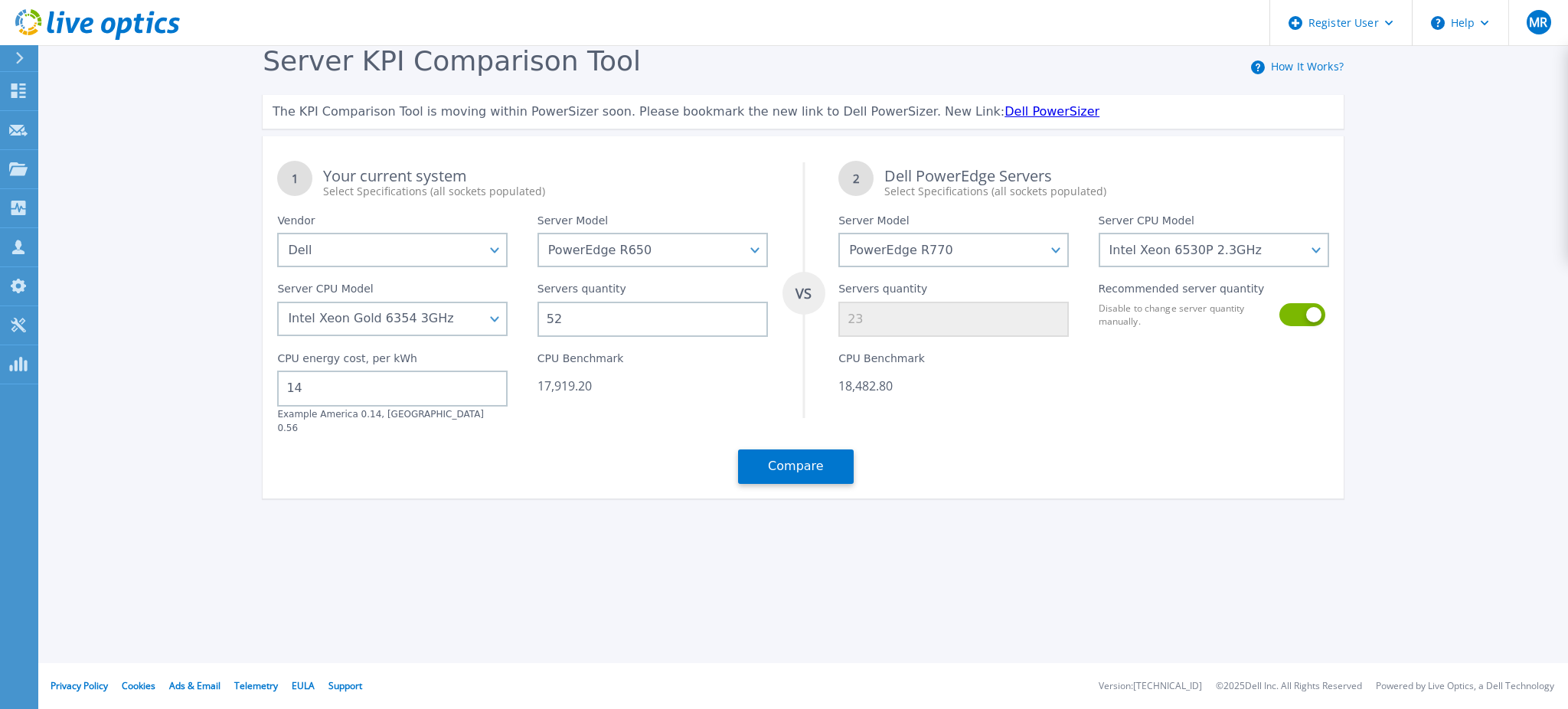
click at [568, 315] on input "52" at bounding box center [652, 319] width 230 height 35
type input "5"
type input "3"
type input "0"
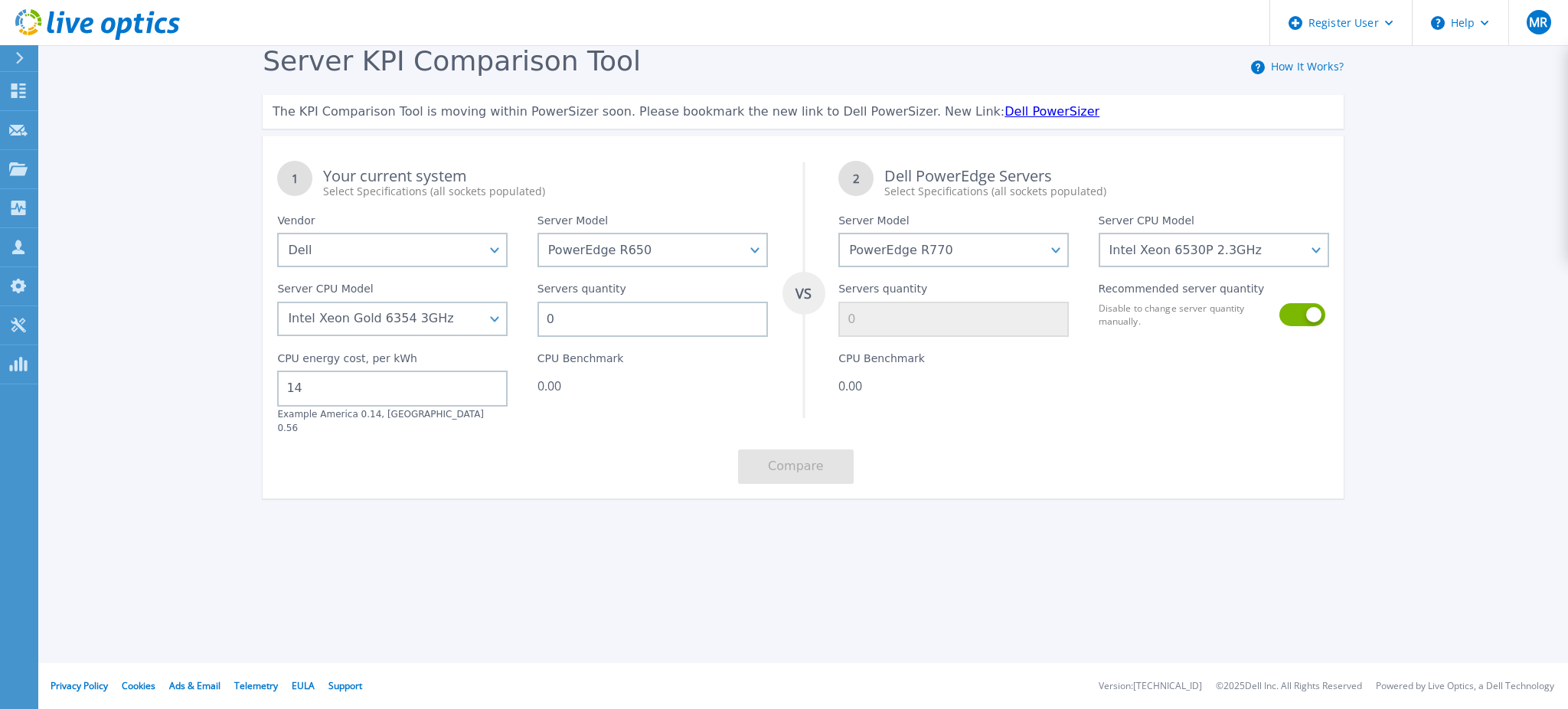
type input "1"
type input "12"
type input "6"
type input "12"
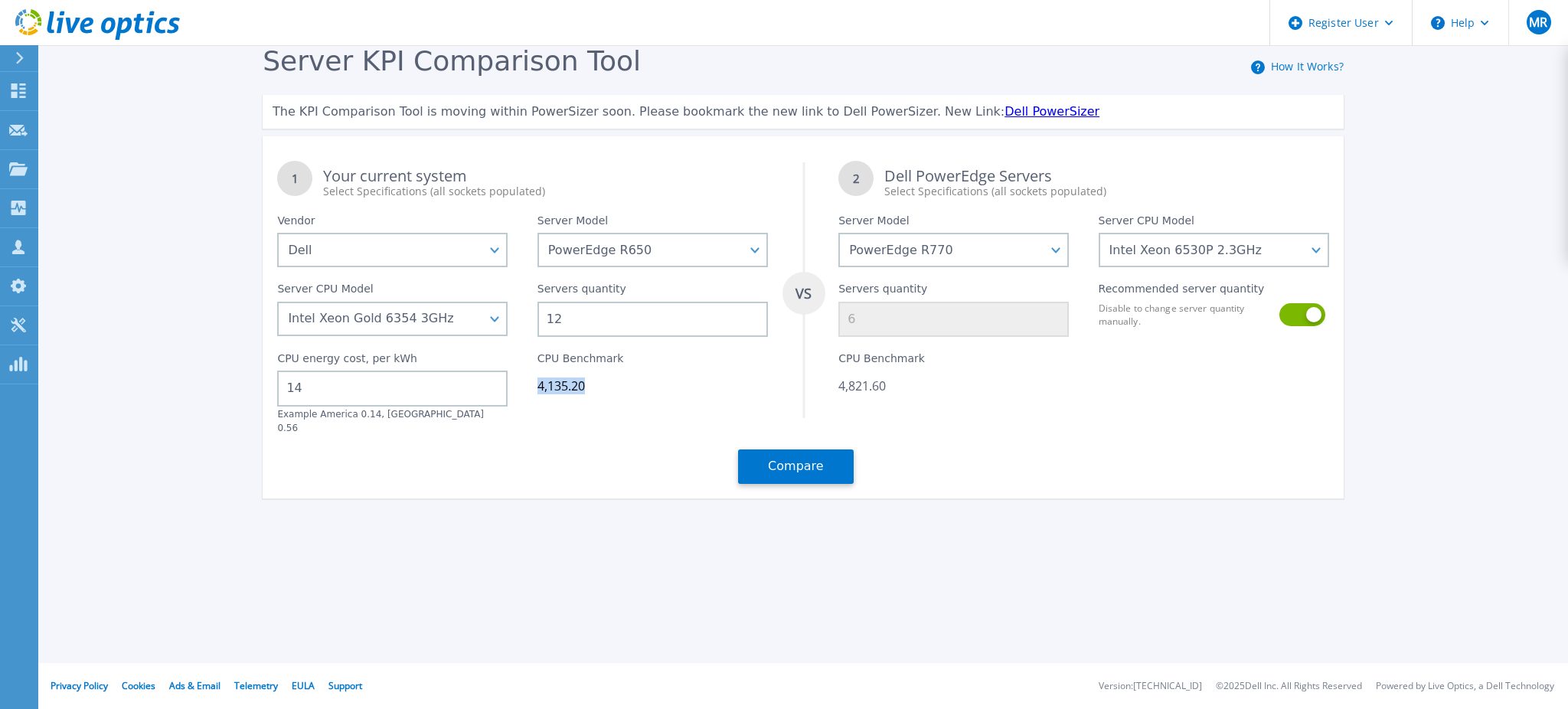
drag, startPoint x: 597, startPoint y: 379, endPoint x: 530, endPoint y: 384, distance: 67.2
click at [530, 384] on div "CPU Benchmark 4,135.20" at bounding box center [652, 385] width 260 height 97
copy div "4,135.20"
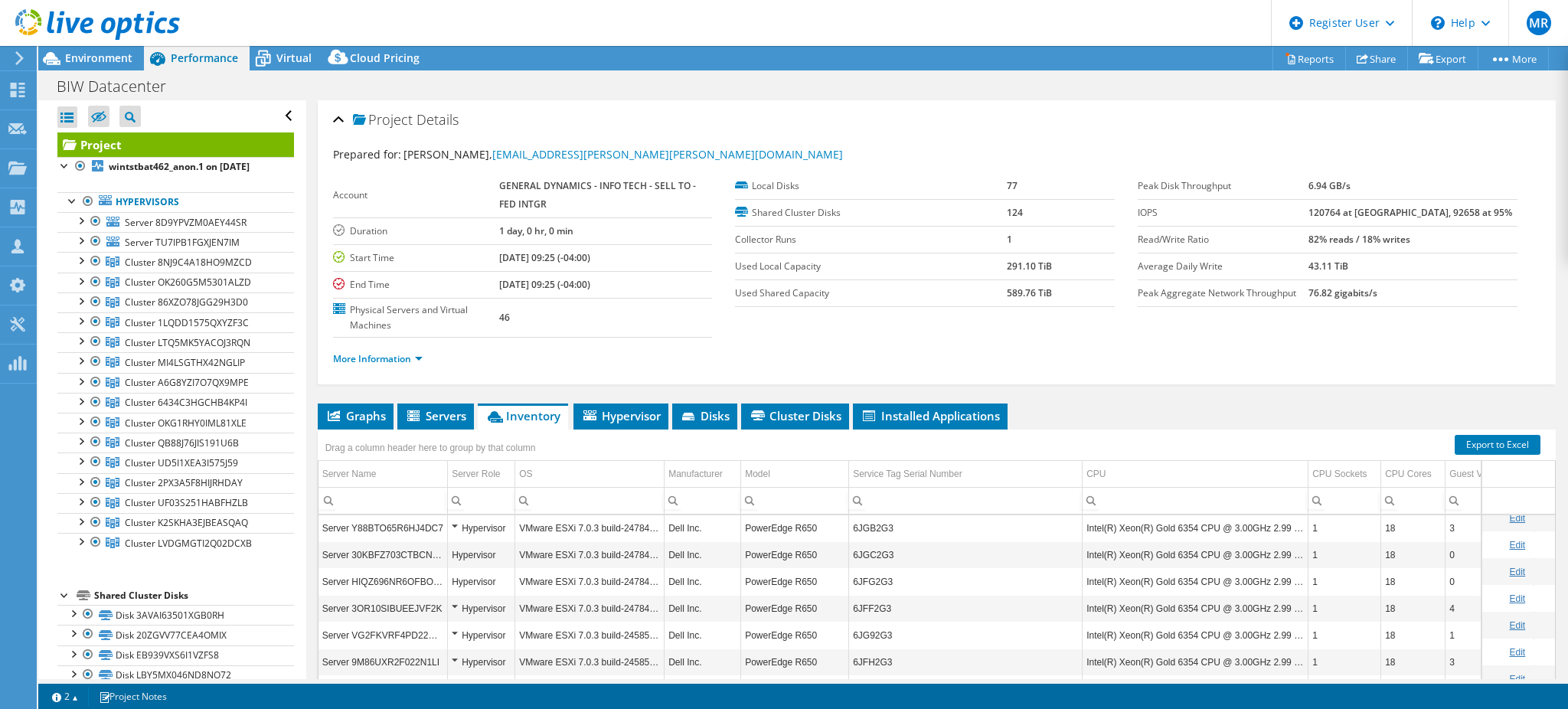
select select "USD"
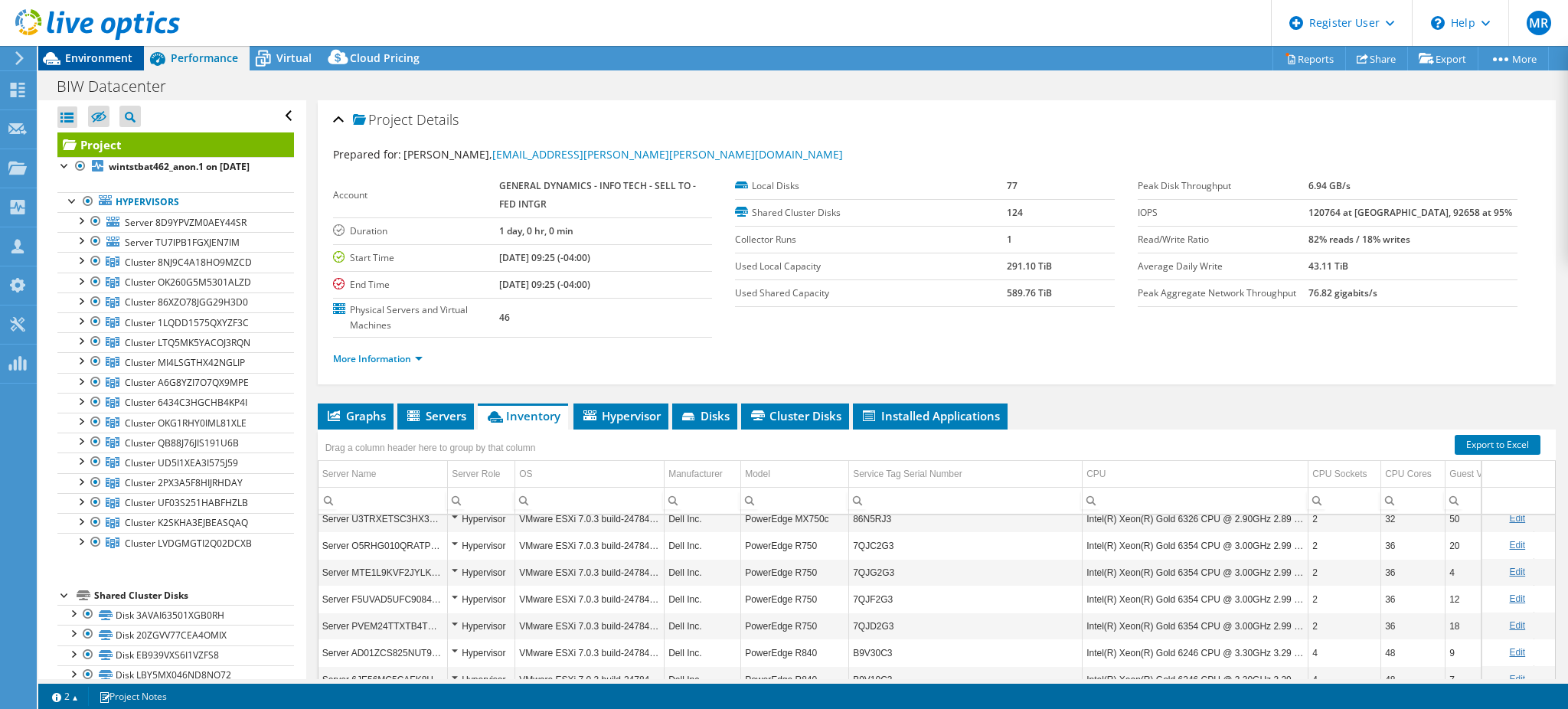
click at [84, 54] on span "Environment" at bounding box center [99, 58] width 67 height 15
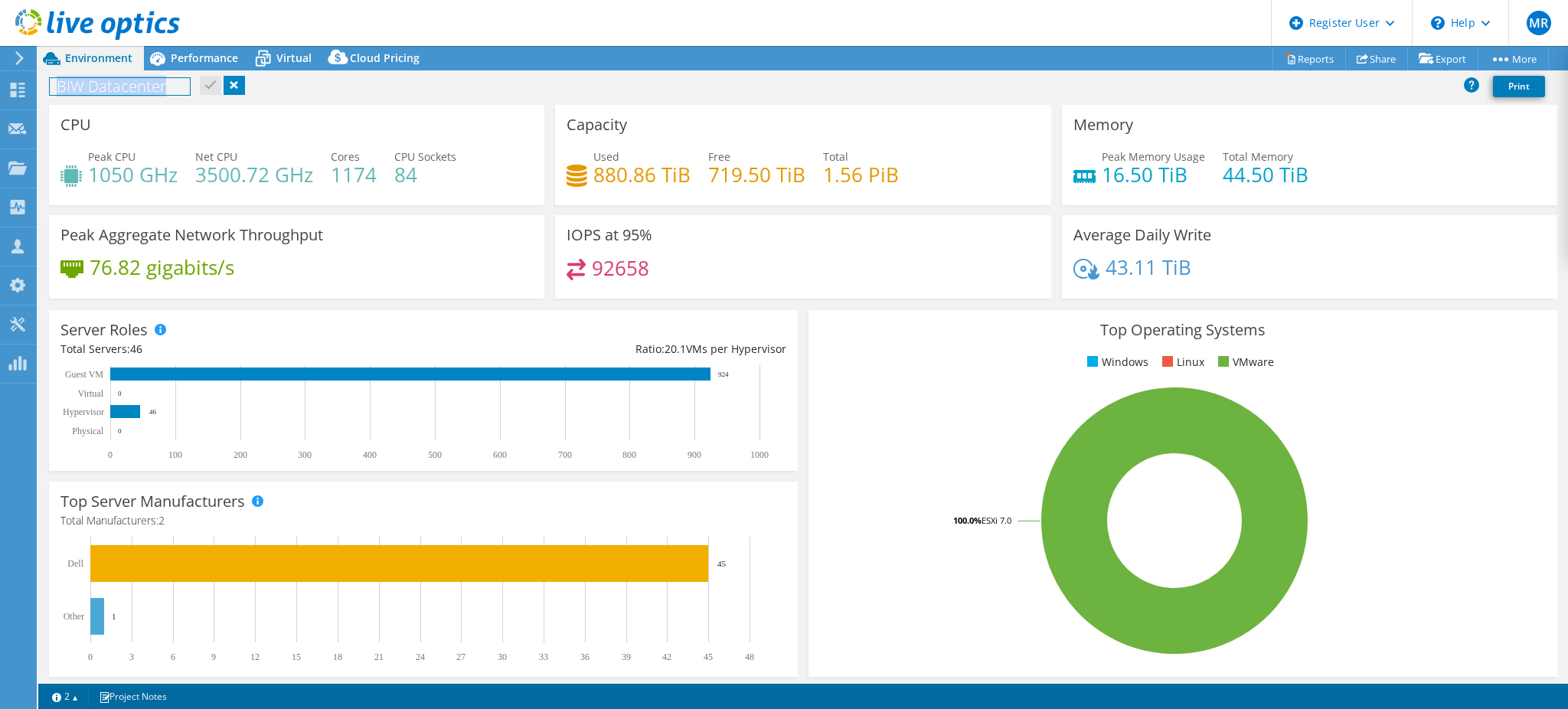
drag, startPoint x: 168, startPoint y: 89, endPoint x: 47, endPoint y: 89, distance: 121.0
click at [47, 89] on div "BIW Datacenter Print" at bounding box center [804, 86] width 1530 height 28
copy h1 "BIW Datacenter"
